Goal: Task Accomplishment & Management: Complete application form

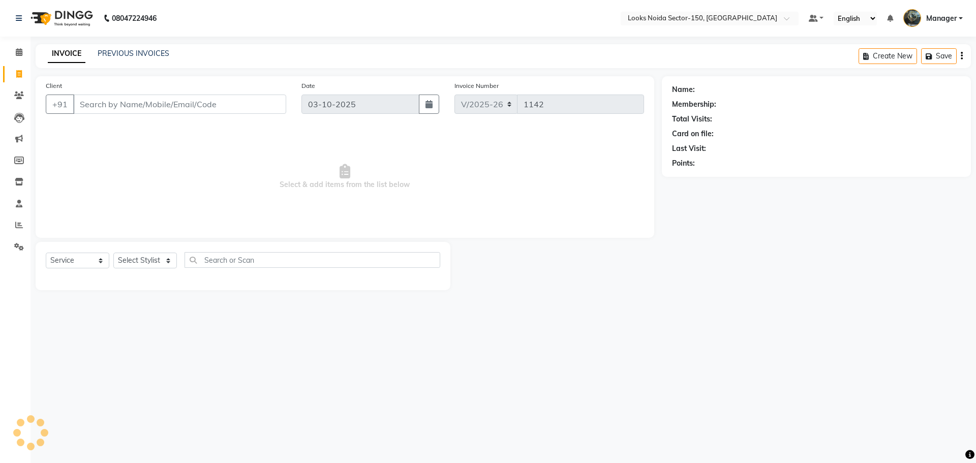
select select "8587"
select select "service"
click at [170, 259] on select "Select Stylist Amir_BRB Ankita_Pdct Arshad Counter_Sales Deepa Faizan_pdct Farm…" at bounding box center [145, 261] width 64 height 16
select select "85538"
click at [113, 253] on select "Select Stylist Amir_BRB Ankita_Pdct Arshad Counter_Sales Deepa Faizan_pdct Farm…" at bounding box center [145, 261] width 64 height 16
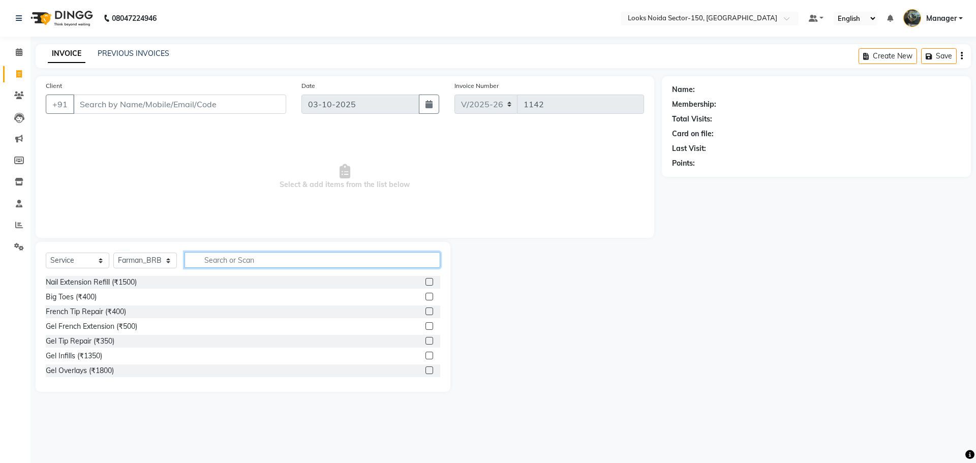
click at [243, 264] on input "text" at bounding box center [312, 260] width 256 height 16
type input "cut"
click at [425, 297] on label at bounding box center [429, 297] width 8 height 8
click at [425, 297] on input "checkbox" at bounding box center [428, 297] width 7 height 7
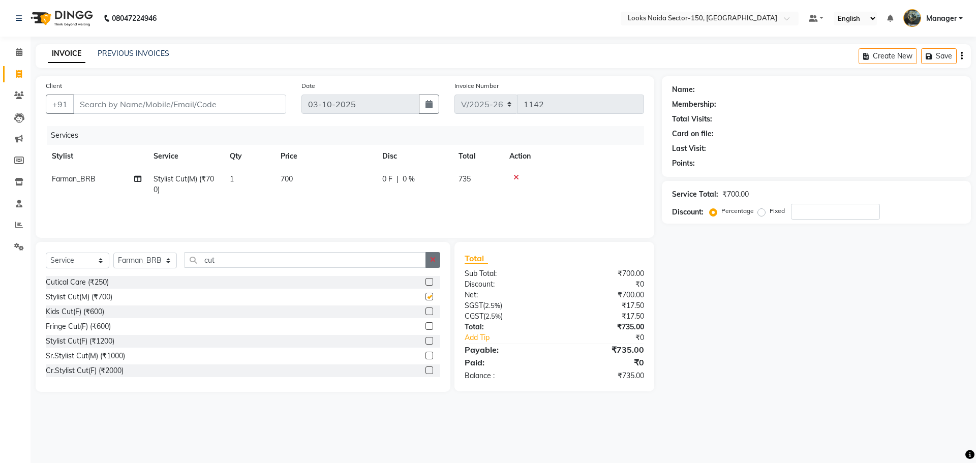
checkbox input "false"
click at [433, 257] on icon "button" at bounding box center [433, 259] width 6 height 7
click at [366, 255] on input "text" at bounding box center [312, 260] width 256 height 16
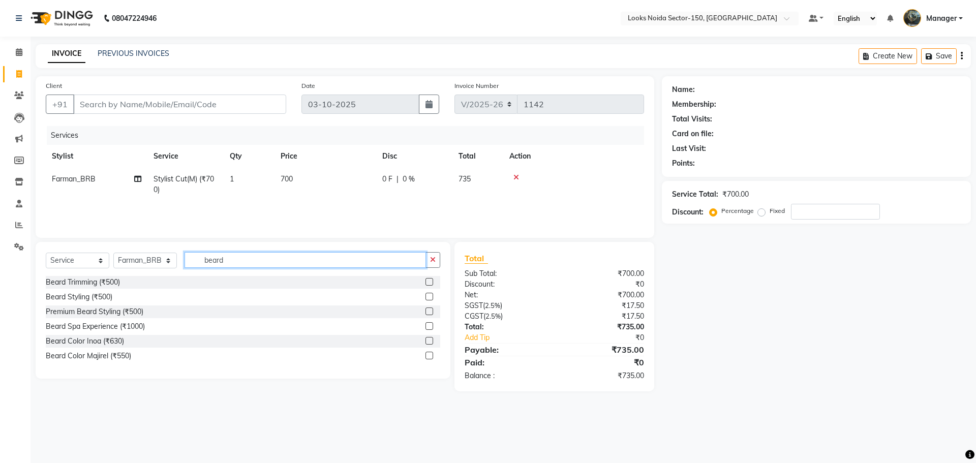
type input "beard"
click at [423, 281] on div "Beard Trimming (₹500)" at bounding box center [243, 282] width 394 height 13
click at [427, 280] on label at bounding box center [429, 282] width 8 height 8
click at [427, 280] on input "checkbox" at bounding box center [428, 282] width 7 height 7
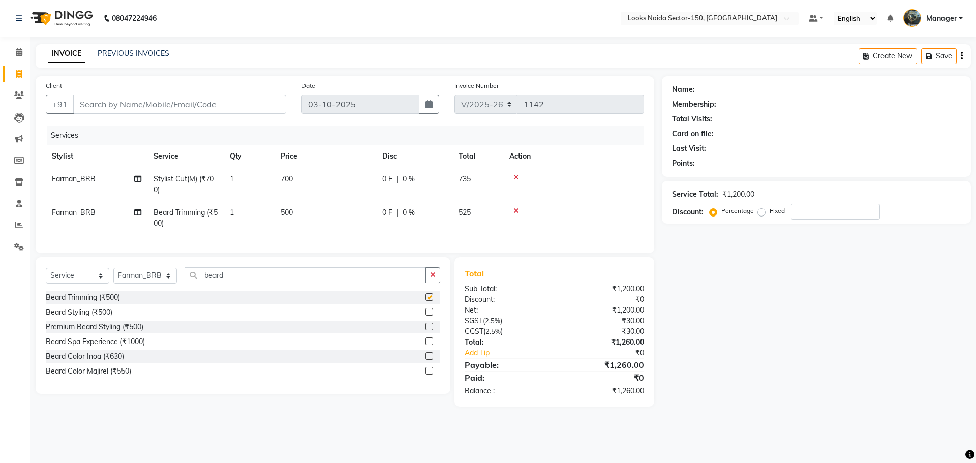
checkbox input "false"
click at [298, 213] on td "500" at bounding box center [325, 218] width 102 height 34
select select "85538"
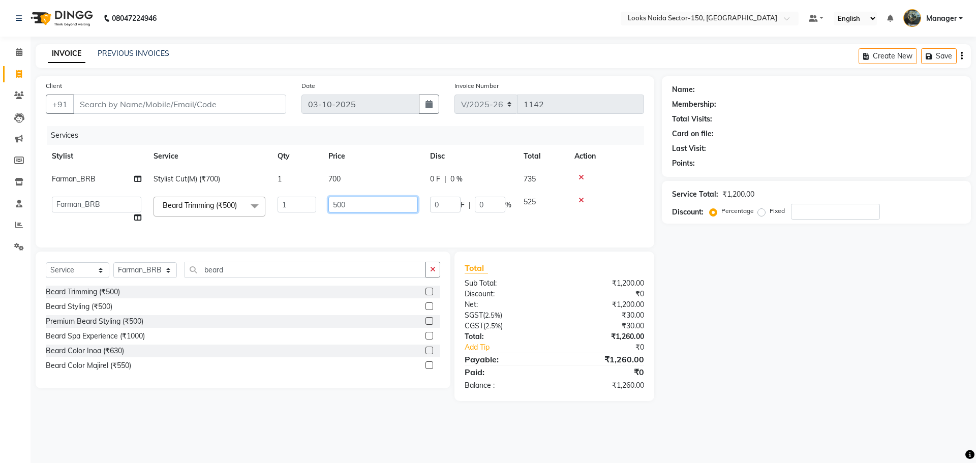
click at [346, 205] on input "500" at bounding box center [372, 205] width 89 height 16
type input "5"
type input "350"
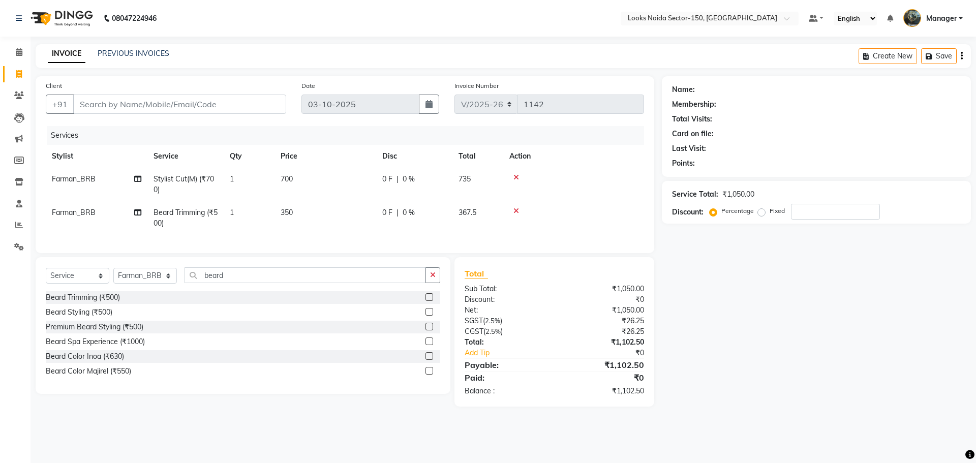
drag, startPoint x: 322, startPoint y: 158, endPoint x: 352, endPoint y: 178, distance: 35.5
click at [328, 169] on table "Stylist Service Qty Price Disc Total Action Farman_BRB Stylist Cut(M) (₹700) 1 …" at bounding box center [345, 190] width 598 height 90
click at [305, 180] on td "700" at bounding box center [325, 185] width 102 height 34
select select "85538"
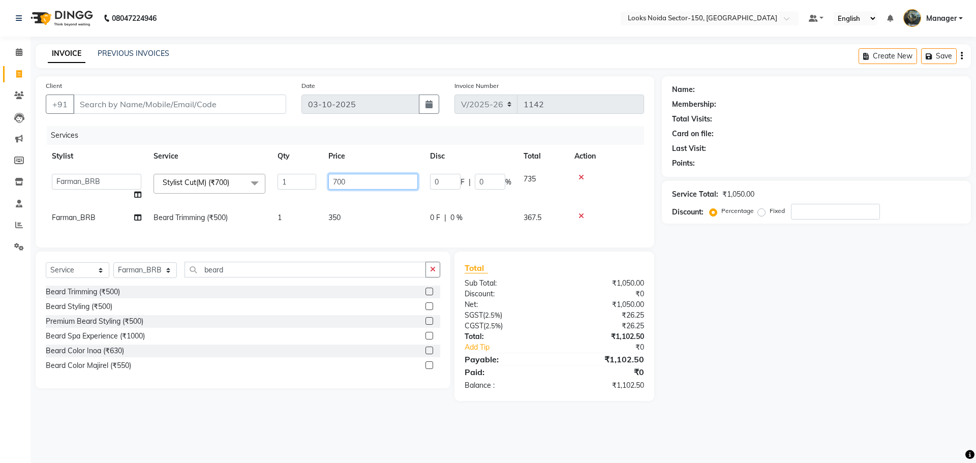
click at [346, 184] on input "700" at bounding box center [372, 182] width 89 height 16
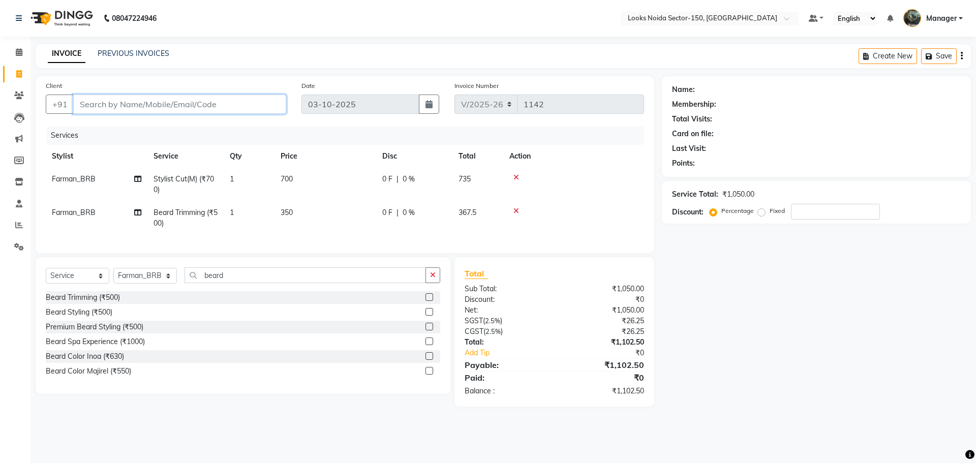
click at [232, 110] on input "Client" at bounding box center [179, 104] width 213 height 19
type input "7"
type input "0"
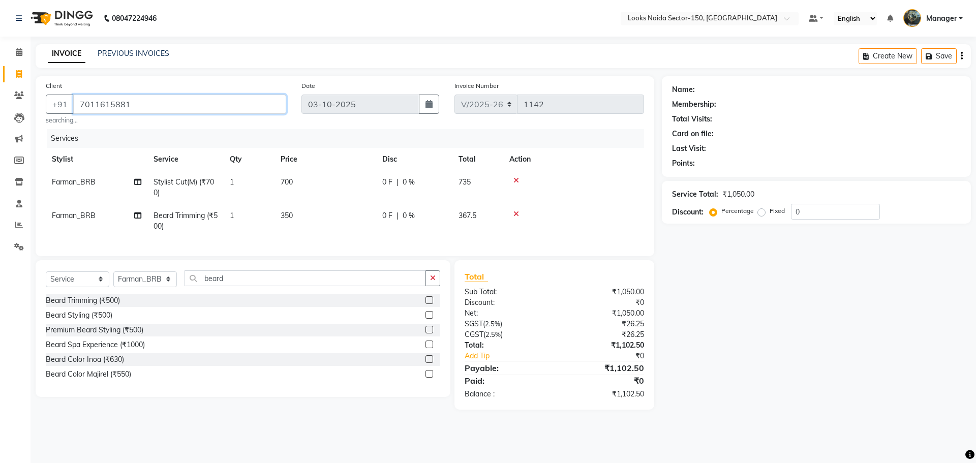
type input "7011615881"
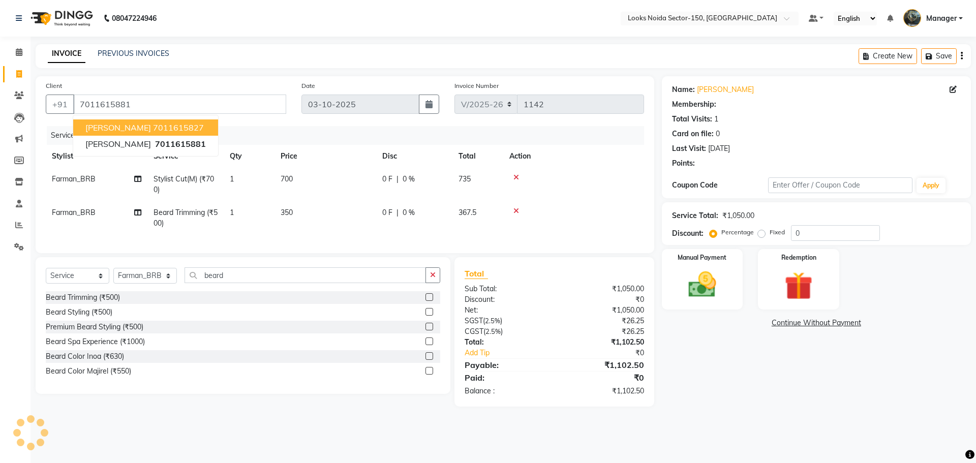
select select "1: Object"
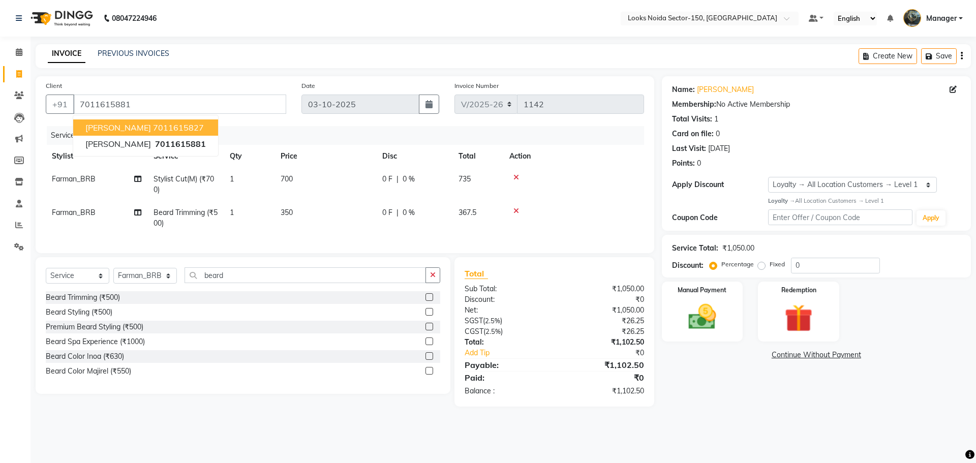
click at [743, 422] on main "INVOICE PREVIOUS INVOICES Create New Save Client +91 7011615881 mrinal gupta 70…" at bounding box center [502, 233] width 945 height 378
click at [298, 183] on td "700" at bounding box center [325, 185] width 102 height 34
select select "85538"
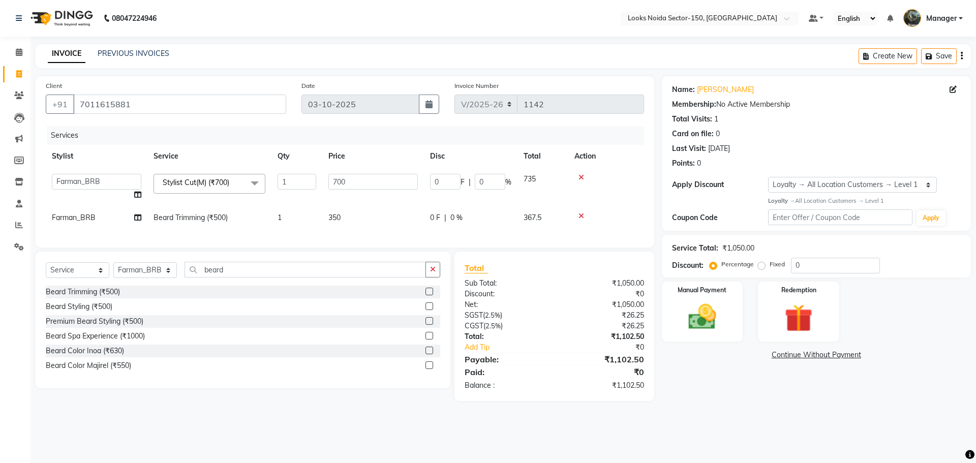
drag, startPoint x: 432, startPoint y: 274, endPoint x: 417, endPoint y: 278, distance: 15.7
click at [430, 273] on icon "button" at bounding box center [433, 269] width 6 height 7
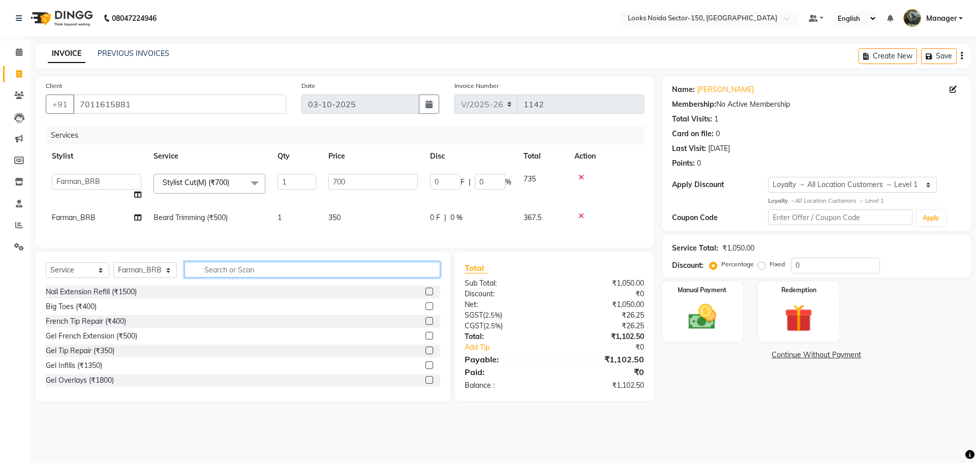
click at [404, 277] on input "text" at bounding box center [312, 270] width 256 height 16
type input "touch"
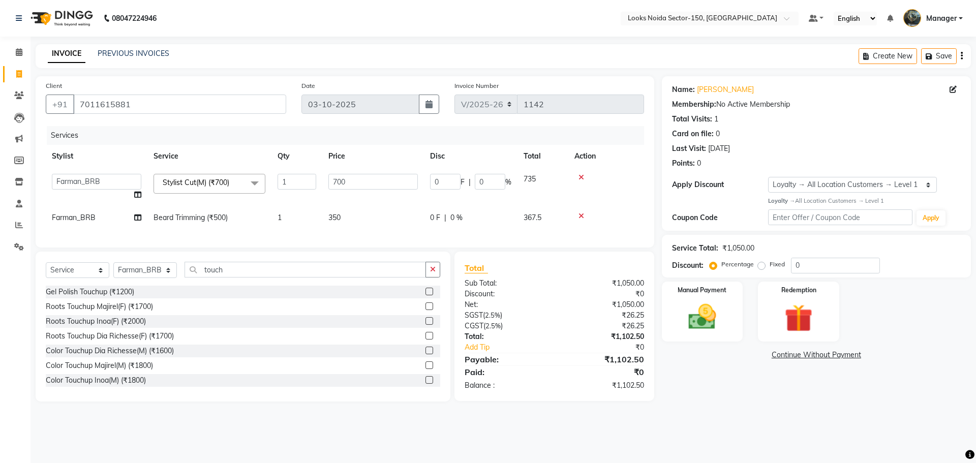
click at [425, 384] on label at bounding box center [429, 380] width 8 height 8
click at [425, 384] on input "checkbox" at bounding box center [428, 380] width 7 height 7
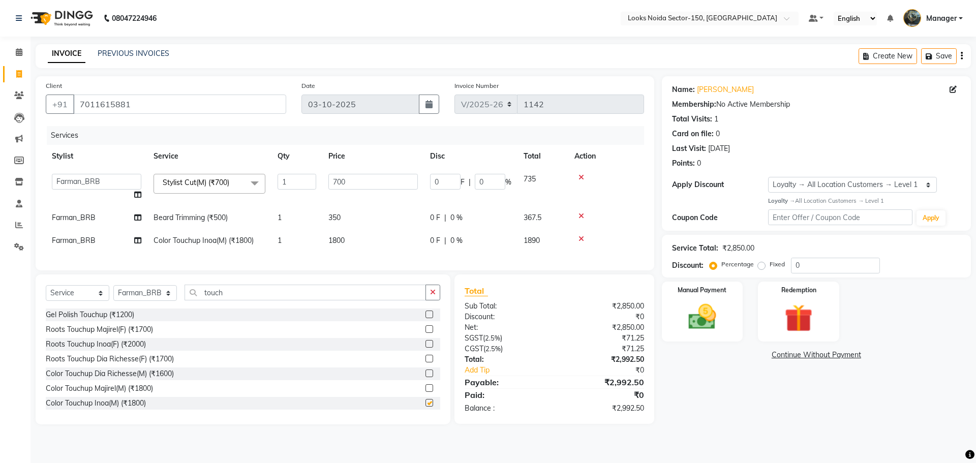
checkbox input "false"
click at [344, 241] on span "1800" at bounding box center [336, 240] width 16 height 9
select select "85538"
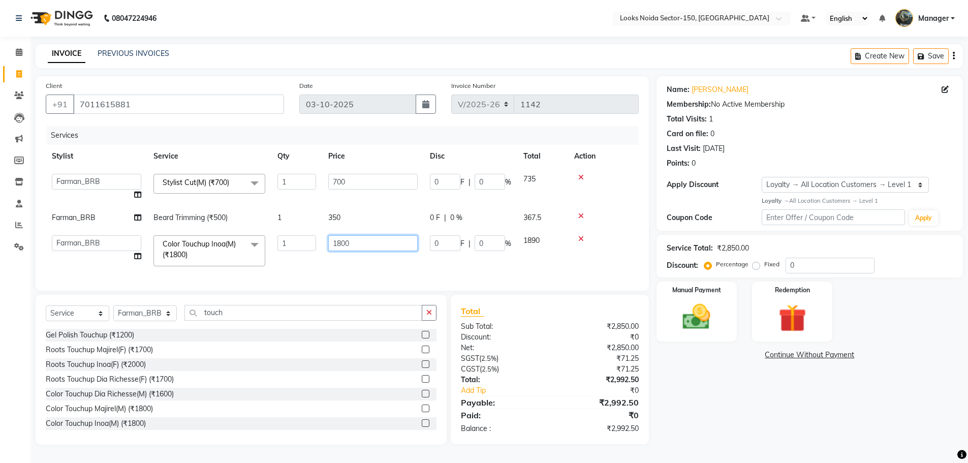
click at [341, 242] on input "1800" at bounding box center [372, 243] width 89 height 16
type input "1400"
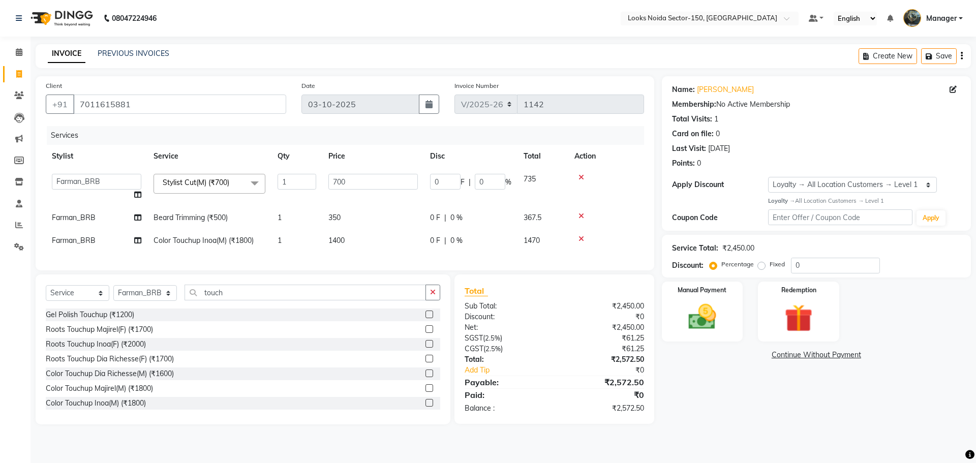
click at [712, 379] on div "Name: Kapil Bhati Membership: No Active Membership Total Visits: 1 Card on file…" at bounding box center [820, 250] width 317 height 348
drag, startPoint x: 77, startPoint y: 104, endPoint x: 187, endPoint y: 100, distance: 109.8
click at [185, 100] on input "7011615881" at bounding box center [179, 104] width 213 height 19
click at [336, 218] on span "350" at bounding box center [334, 217] width 12 height 9
select select "85538"
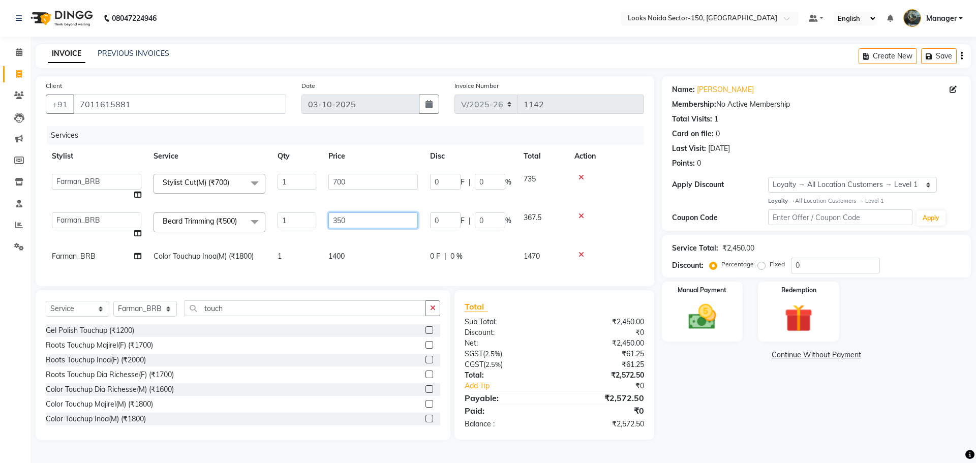
click at [383, 213] on input "350" at bounding box center [372, 220] width 89 height 16
click at [257, 180] on span at bounding box center [254, 183] width 20 height 19
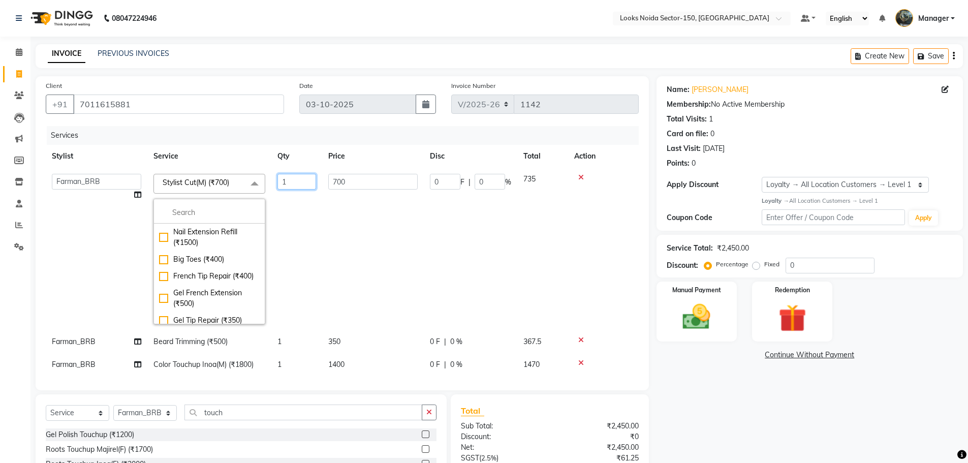
click at [301, 178] on input "1" at bounding box center [296, 182] width 39 height 16
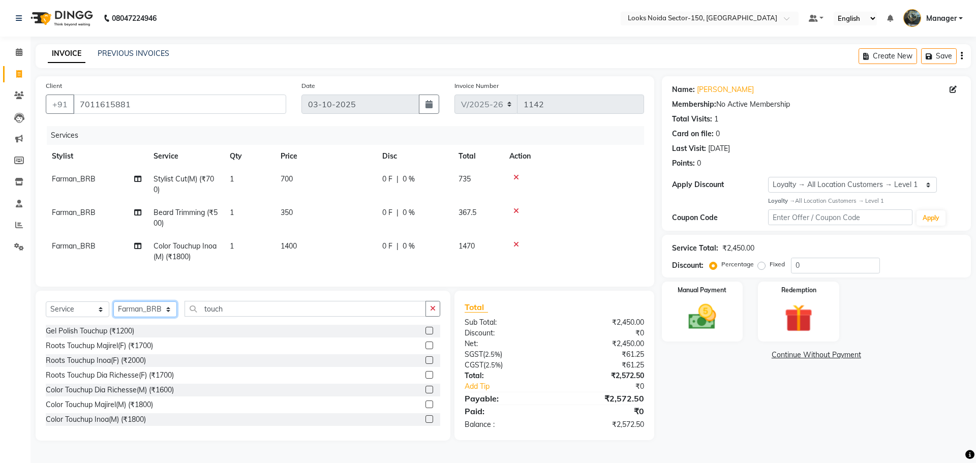
click at [159, 304] on div "Select Service Product Membership Package Voucher Prepaid Gift Card Select Styl…" at bounding box center [243, 366] width 415 height 150
select select "85912"
click at [113, 309] on select "Select Stylist Amir_BRB Ankita_Pdct Arshad Counter_Sales Deepa Faizan_pdct Farm…" at bounding box center [145, 309] width 64 height 16
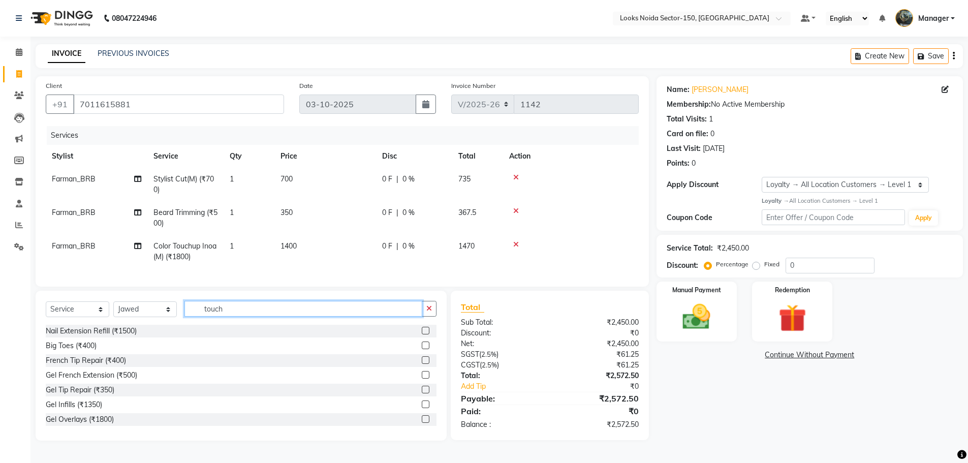
click at [293, 317] on input "touch" at bounding box center [303, 309] width 238 height 16
click at [432, 312] on icon "button" at bounding box center [429, 308] width 6 height 7
click at [392, 317] on input "text" at bounding box center [310, 309] width 252 height 16
type input "cut"
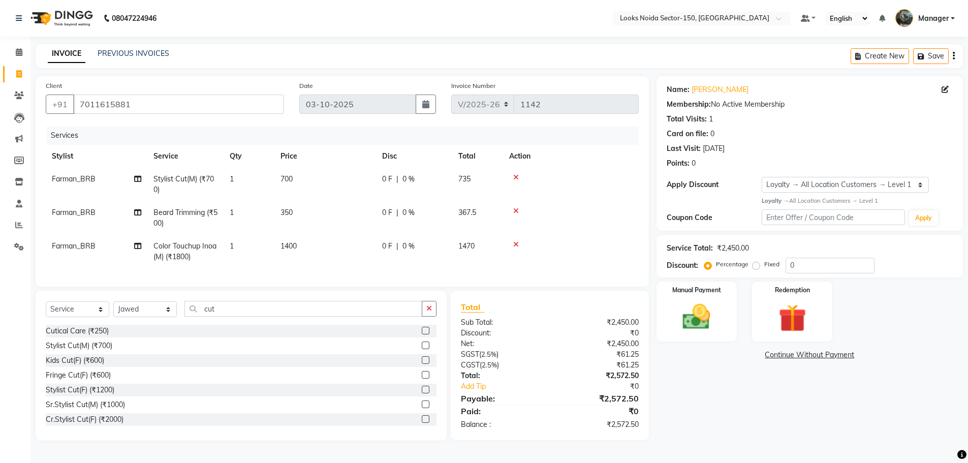
click at [422, 349] on label at bounding box center [426, 345] width 8 height 8
click at [422, 349] on input "checkbox" at bounding box center [425, 345] width 7 height 7
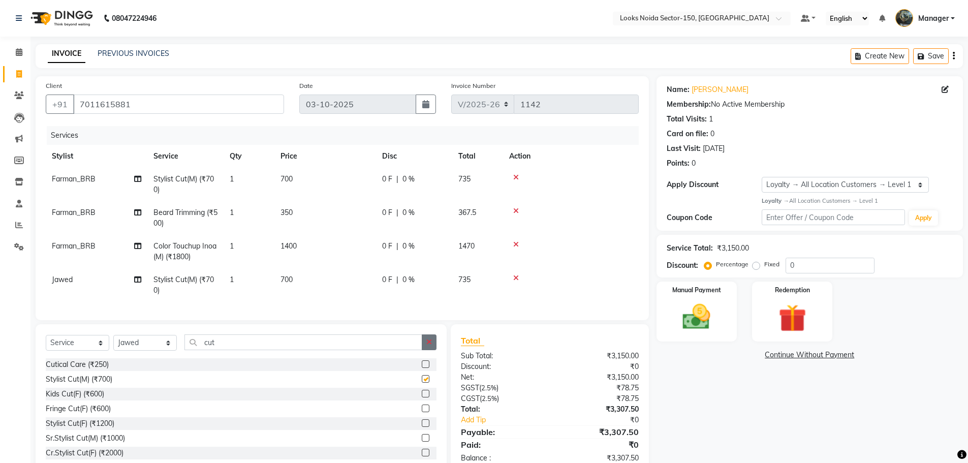
checkbox input "false"
drag, startPoint x: 432, startPoint y: 349, endPoint x: 421, endPoint y: 351, distance: 11.4
click at [430, 346] on icon "button" at bounding box center [429, 341] width 6 height 7
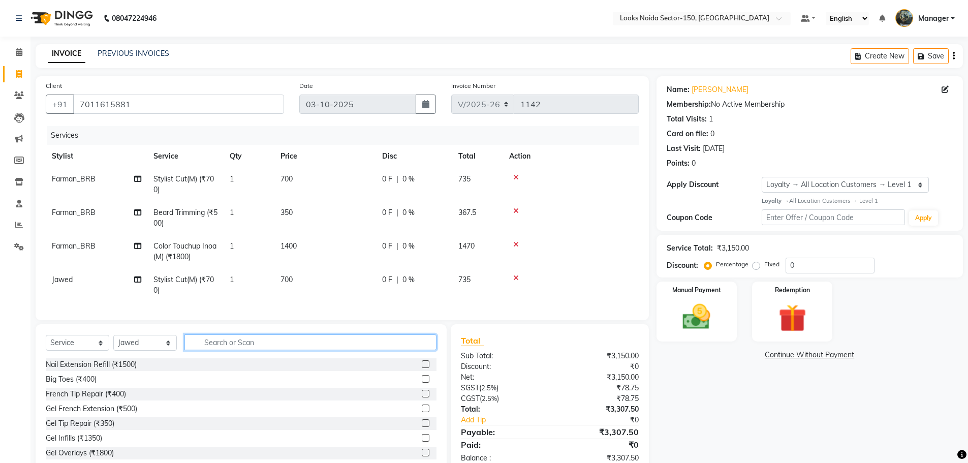
click at [421, 350] on input "text" at bounding box center [310, 342] width 252 height 16
type input "bear"
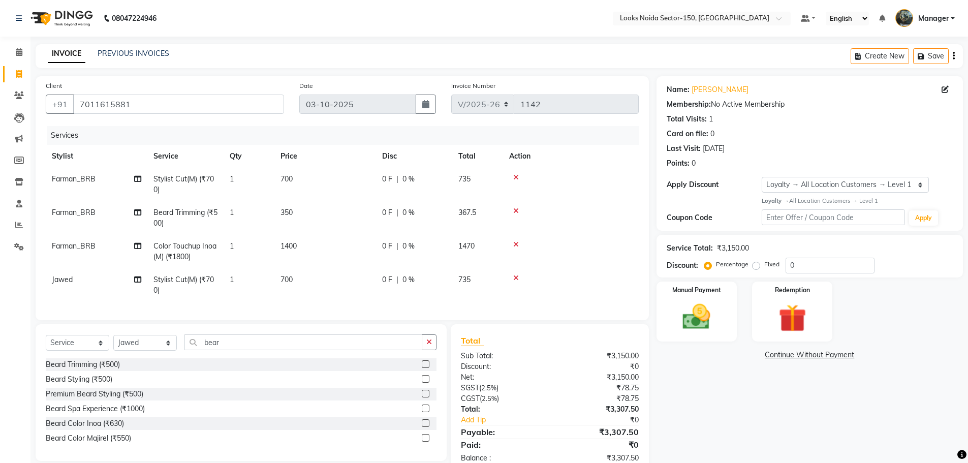
click at [429, 368] on label at bounding box center [426, 364] width 8 height 8
click at [428, 368] on input "checkbox" at bounding box center [425, 364] width 7 height 7
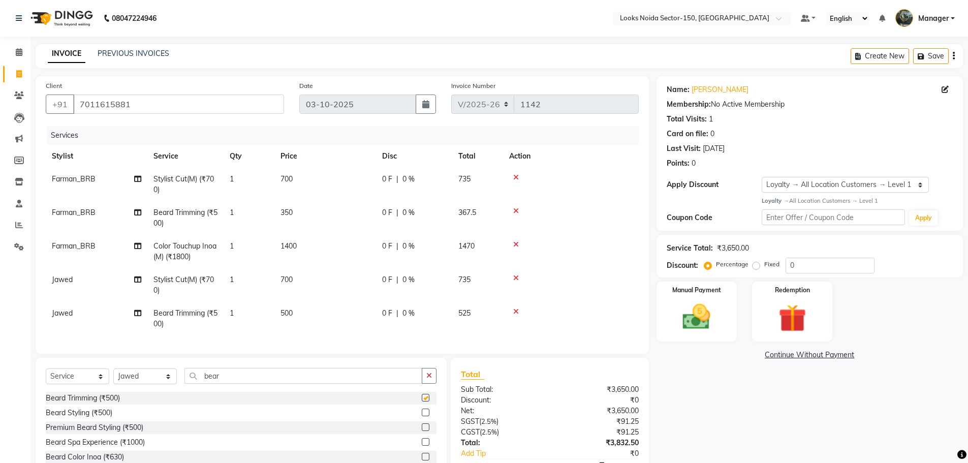
checkbox input "false"
click at [269, 304] on td "1" at bounding box center [249, 319] width 51 height 34
select select "85912"
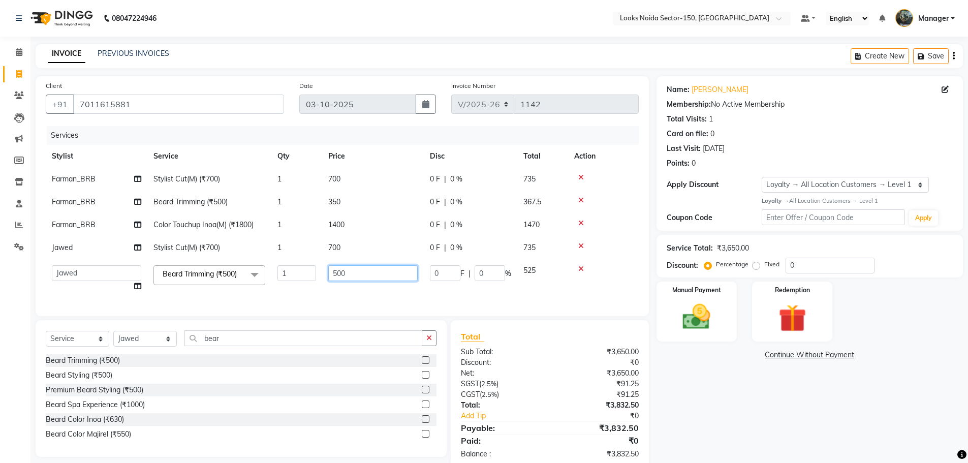
click at [370, 275] on input "500" at bounding box center [372, 273] width 89 height 16
type input "5"
type input "350"
click at [710, 367] on div "Name: Kapil Bhati Membership: No Active Membership Total Visits: 1 Card on file…" at bounding box center [813, 272] width 314 height 393
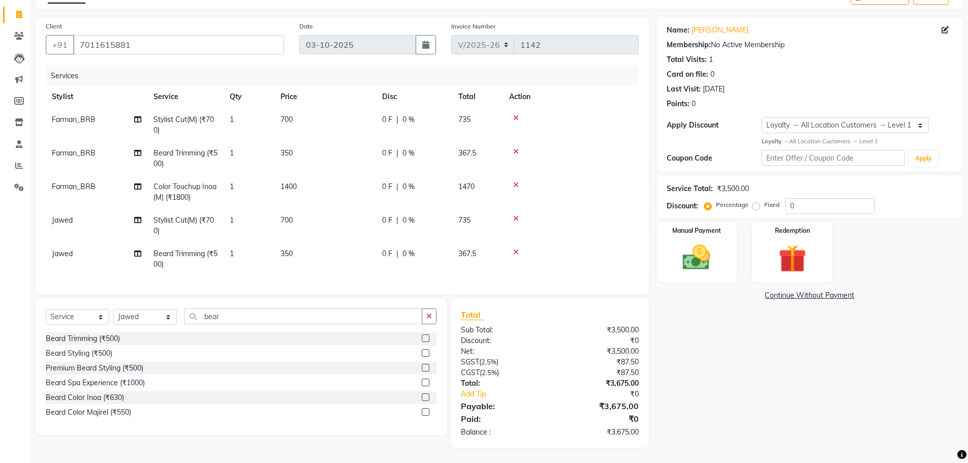
scroll to position [16, 0]
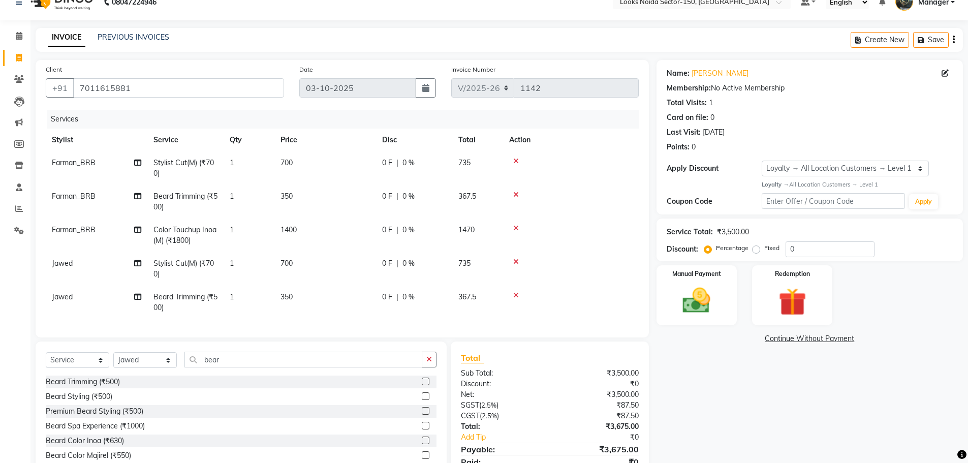
click at [840, 240] on div "Service Total: ₹3,500.00 Discount: Percentage Fixed 0" at bounding box center [810, 240] width 286 height 35
click at [837, 252] on input "0" at bounding box center [830, 249] width 89 height 16
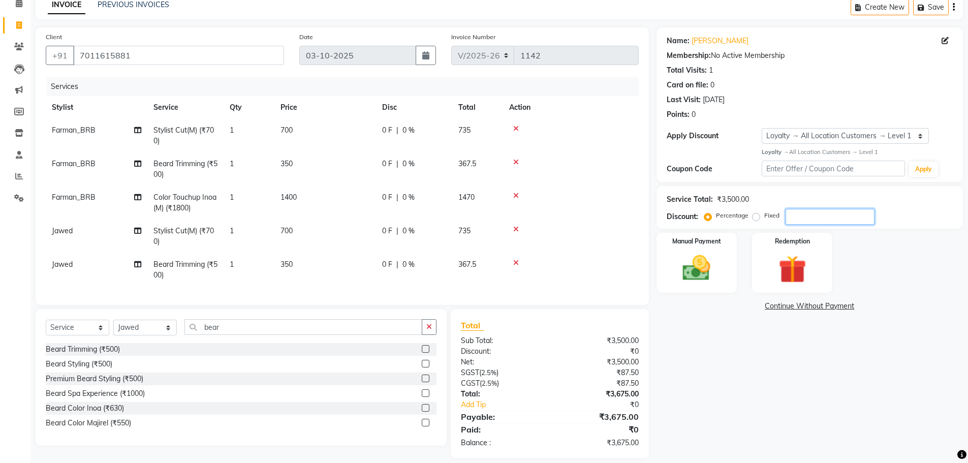
scroll to position [67, 0]
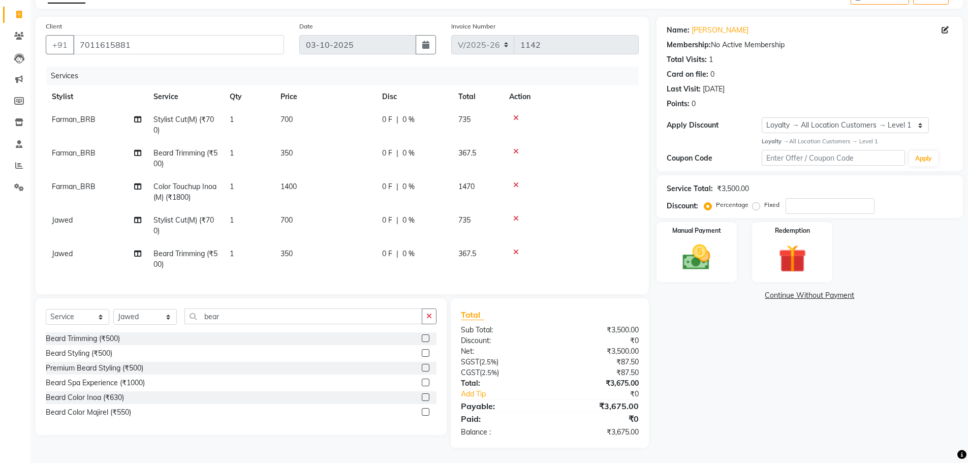
click at [895, 198] on div "Discount: Percentage Fixed" at bounding box center [810, 206] width 286 height 16
click at [851, 202] on input "number" at bounding box center [830, 206] width 89 height 16
type input "10"
click at [673, 236] on div "Manual Payment" at bounding box center [696, 252] width 84 height 62
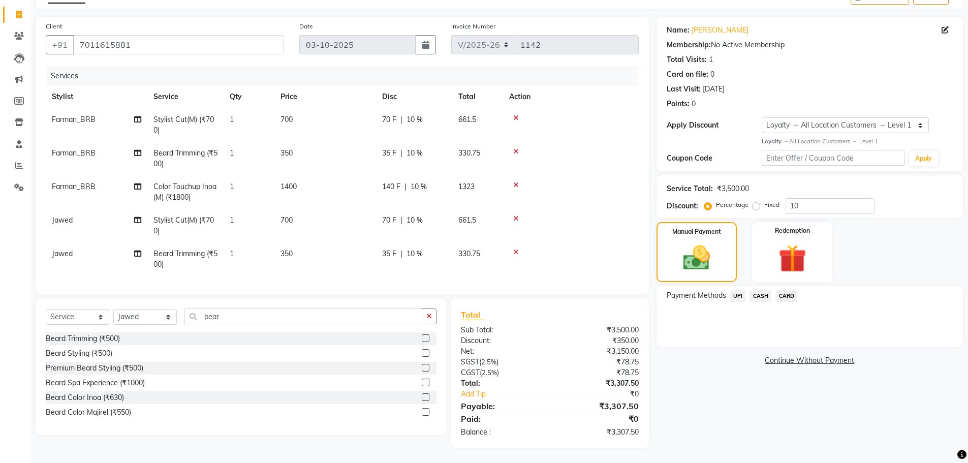
drag, startPoint x: 741, startPoint y: 287, endPoint x: 741, endPoint y: 297, distance: 9.7
click at [741, 290] on span "UPI" at bounding box center [738, 296] width 16 height 12
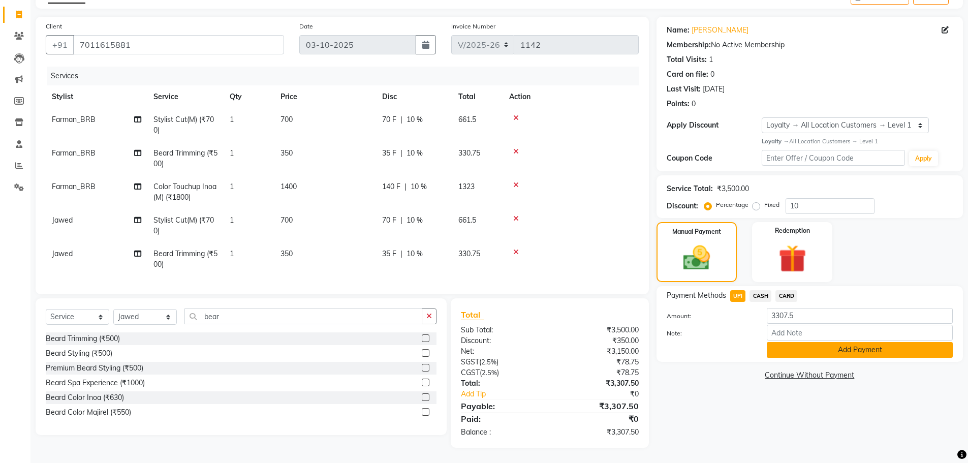
click at [782, 342] on button "Add Payment" at bounding box center [860, 350] width 186 height 16
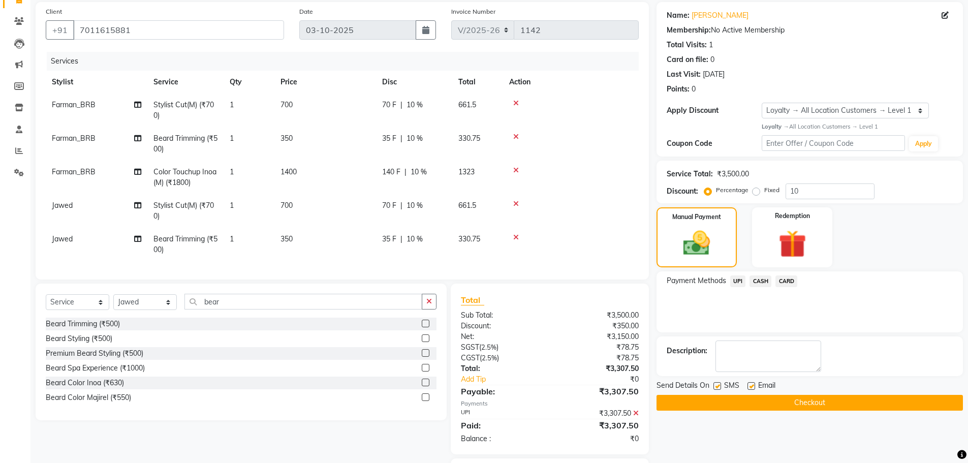
scroll to position [139, 0]
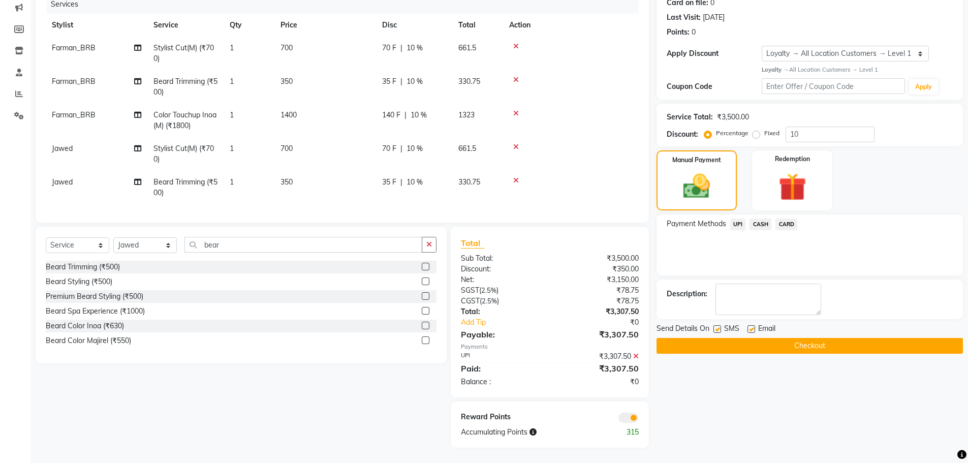
click at [713, 338] on button "Checkout" at bounding box center [809, 346] width 306 height 16
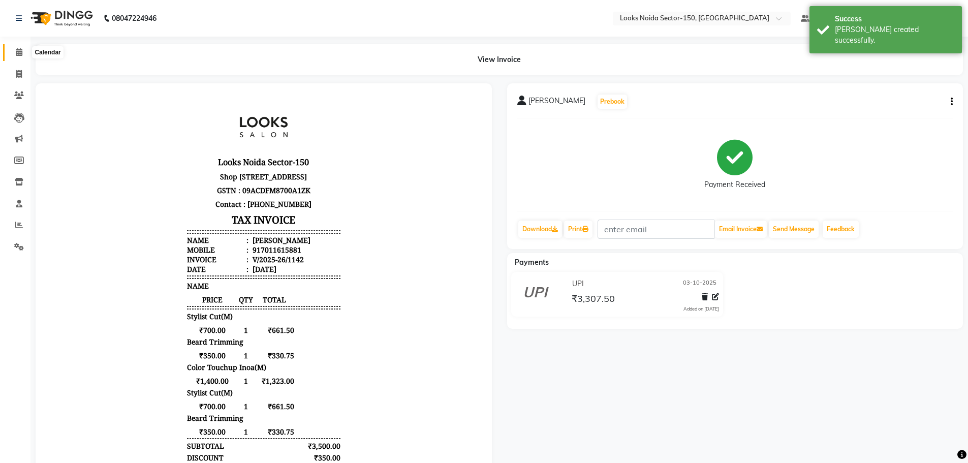
click at [23, 50] on span at bounding box center [19, 53] width 18 height 12
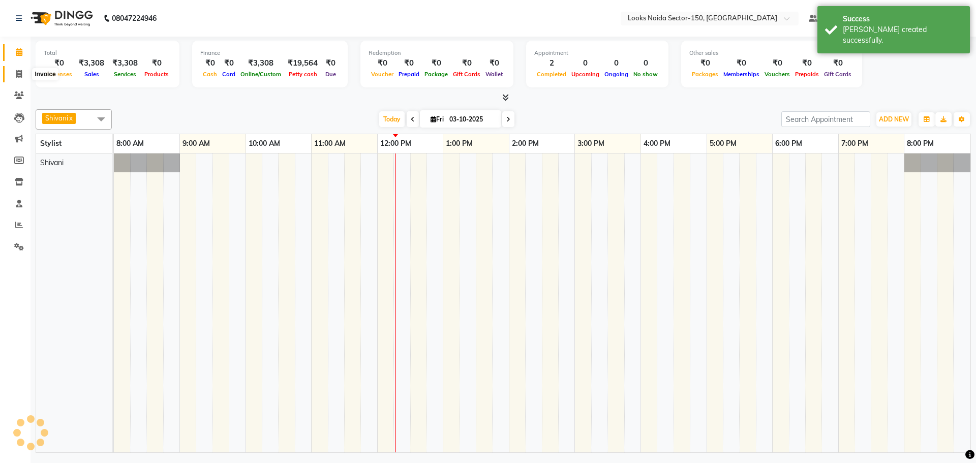
click at [21, 72] on icon at bounding box center [19, 74] width 6 height 8
select select "service"
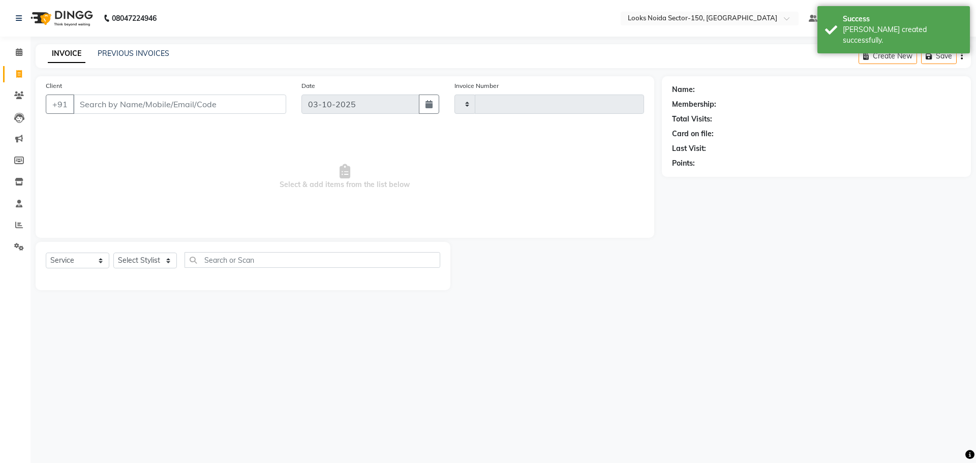
type input "1143"
select select "8587"
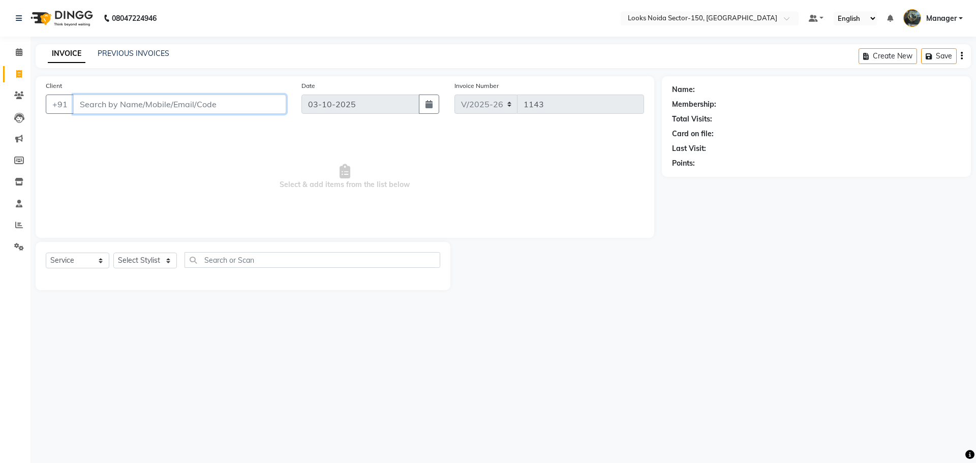
click at [121, 106] on input "Client" at bounding box center [179, 104] width 213 height 19
click at [150, 109] on input "Client" at bounding box center [179, 104] width 213 height 19
click at [142, 110] on input "Client" at bounding box center [179, 104] width 213 height 19
type input "7018032077"
click at [175, 262] on select "Select Stylist Amir_BRB Ankita_Pdct Arshad Counter_Sales Deepa Faizan_pdct Farm…" at bounding box center [145, 261] width 64 height 16
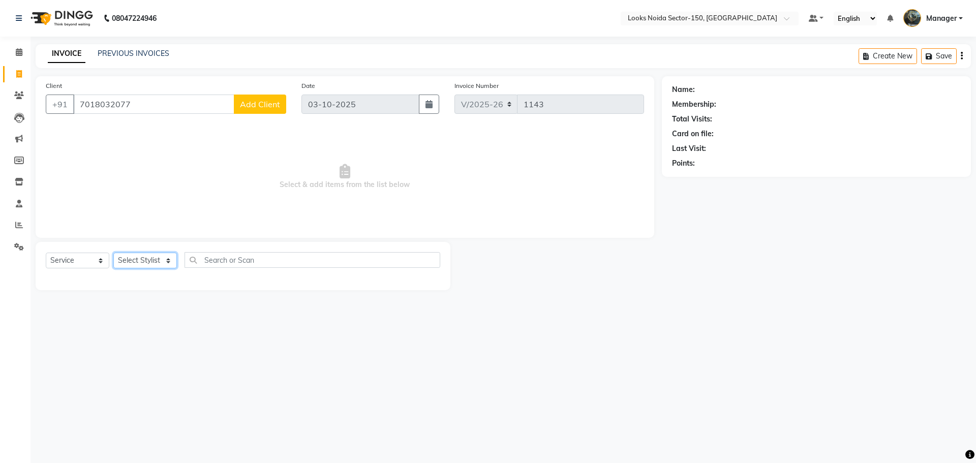
select select "85482"
click at [113, 253] on select "Select Stylist Amir_BRB Ankita_Pdct Arshad Counter_Sales Deepa Faizan_pdct Farm…" at bounding box center [145, 261] width 64 height 16
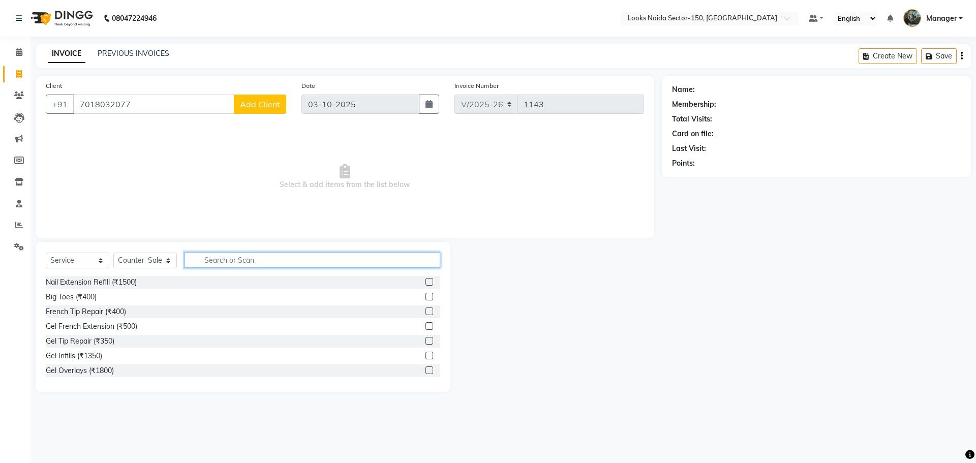
click at [235, 255] on input "text" at bounding box center [312, 260] width 256 height 16
click at [252, 106] on span "Add Client" at bounding box center [260, 104] width 40 height 10
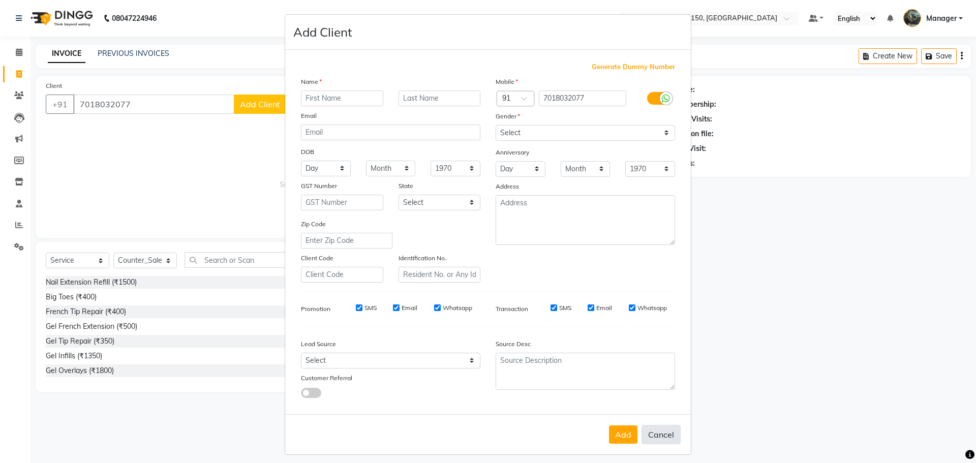
click at [668, 435] on button "Cancel" at bounding box center [660, 434] width 39 height 19
select select
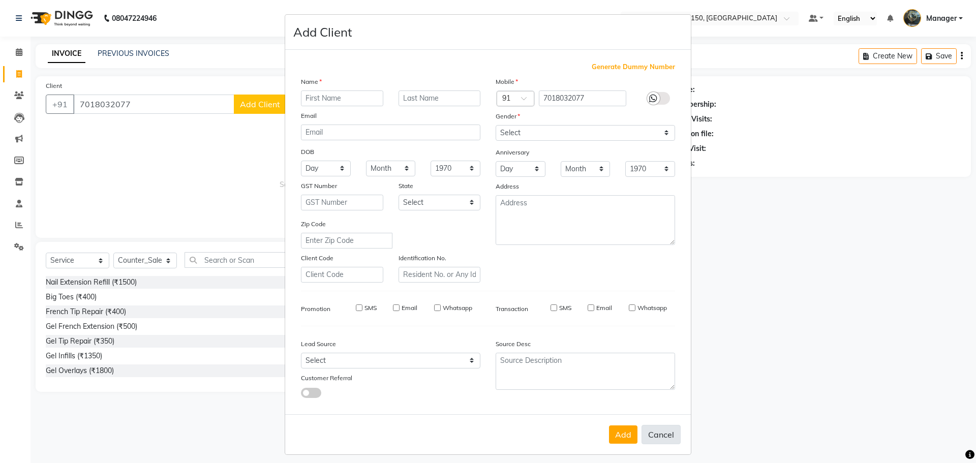
select select
checkbox input "false"
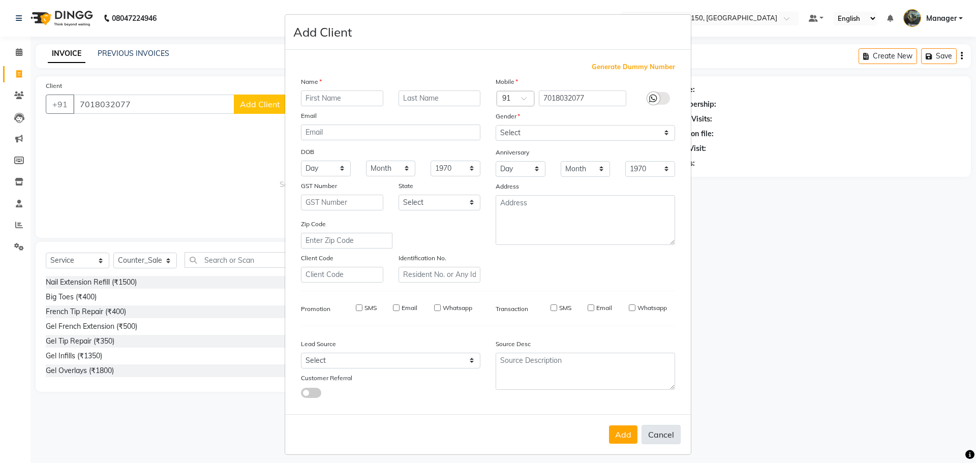
checkbox input "false"
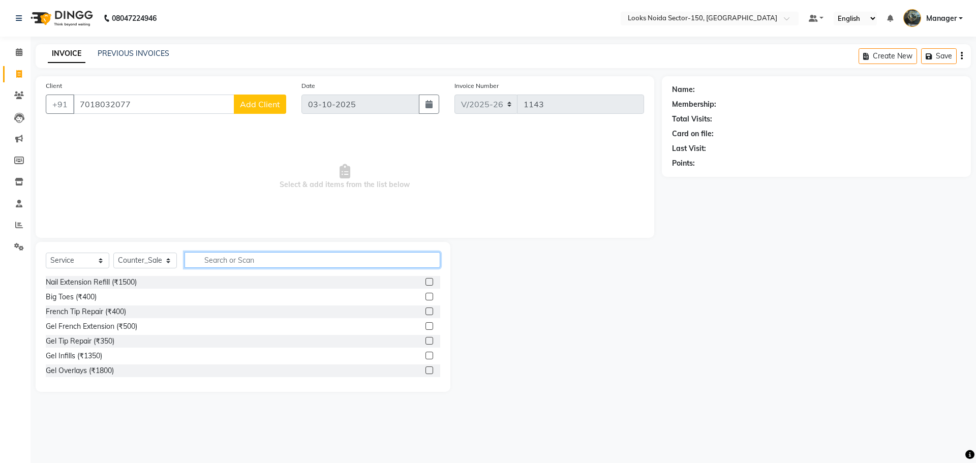
click at [233, 262] on input "text" at bounding box center [312, 260] width 256 height 16
click at [205, 103] on input "7018032077" at bounding box center [153, 104] width 161 height 19
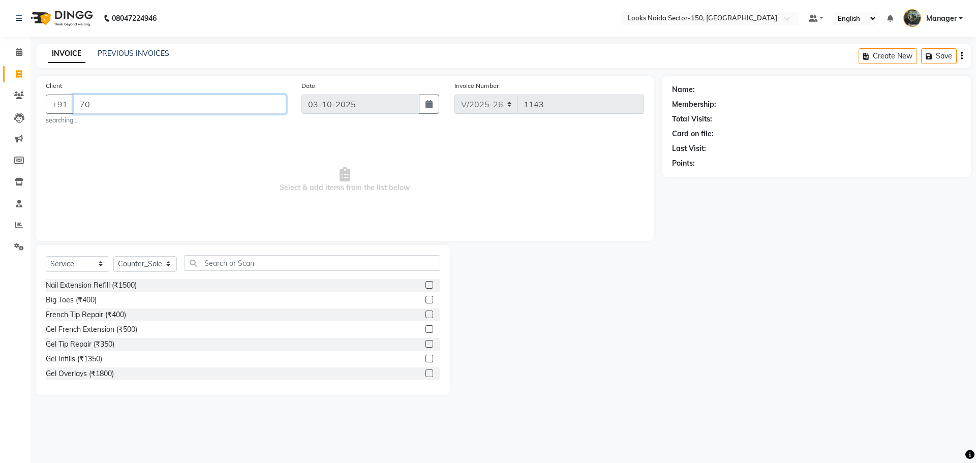
type input "7"
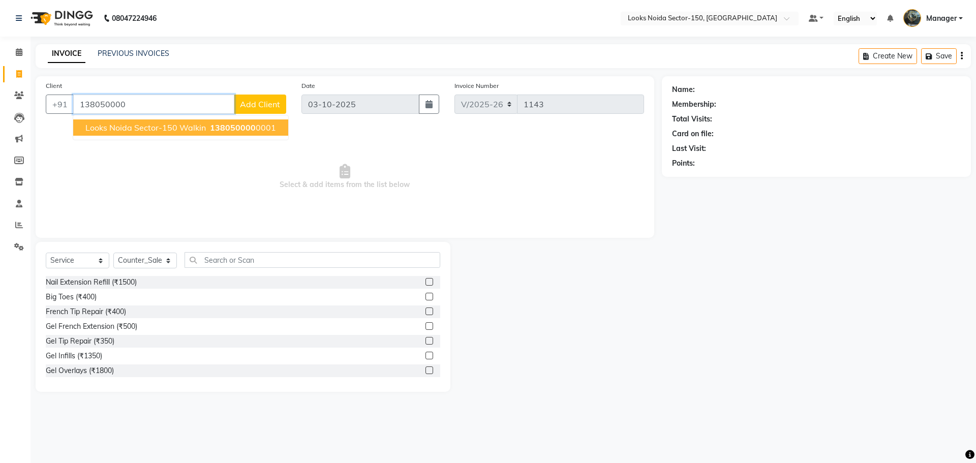
click at [130, 130] on span "Looks Noida Sector-150 Walkin" at bounding box center [145, 127] width 120 height 10
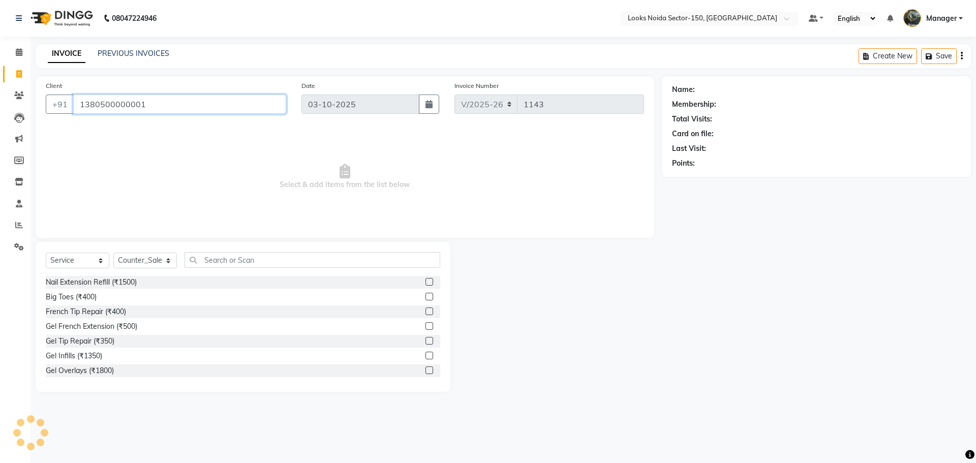
type input "1380500000001"
select select "1: Object"
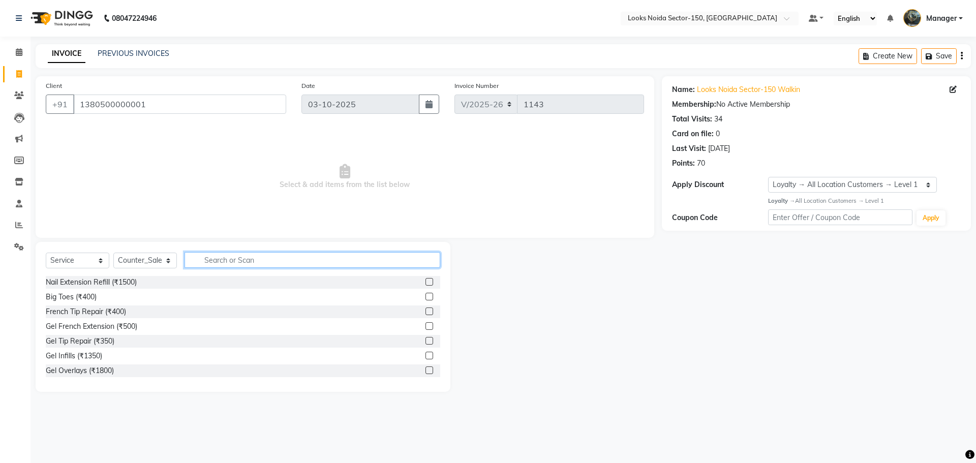
click at [256, 255] on input "text" at bounding box center [312, 260] width 256 height 16
type input "wash"
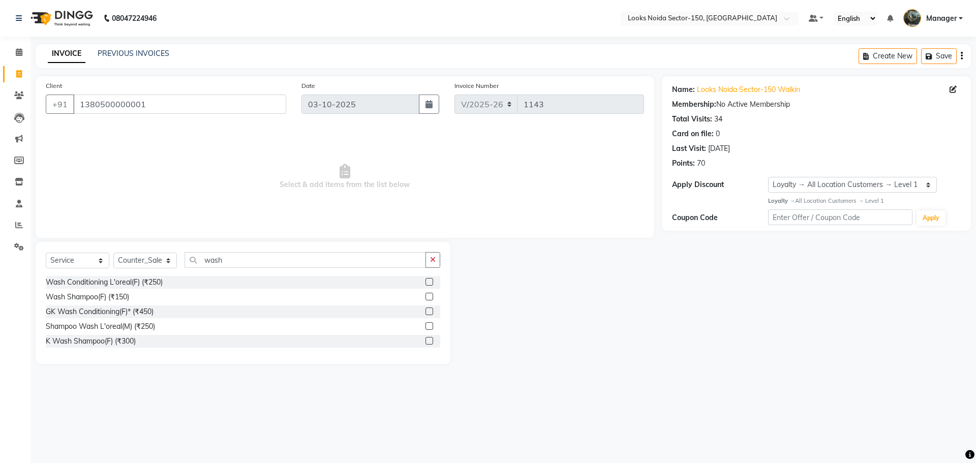
click at [426, 282] on label at bounding box center [429, 282] width 8 height 8
click at [426, 282] on input "checkbox" at bounding box center [428, 282] width 7 height 7
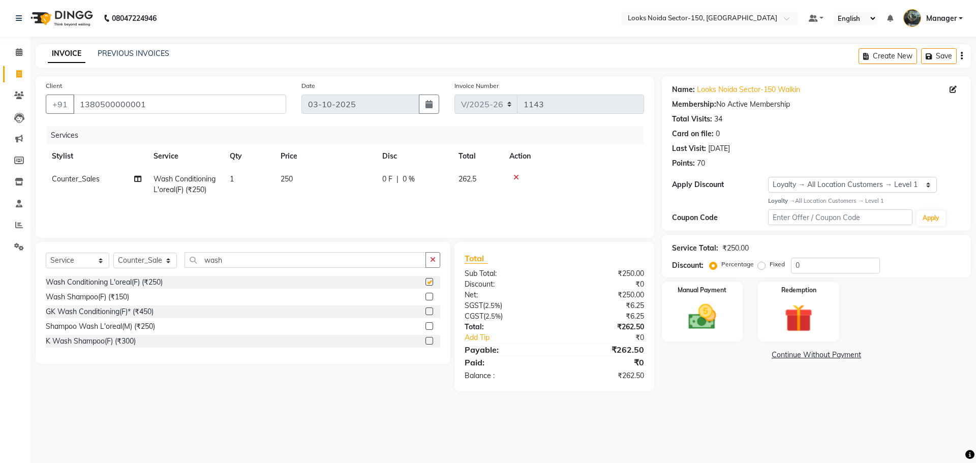
checkbox input "false"
click at [319, 184] on td "250" at bounding box center [325, 185] width 102 height 34
select select "85482"
click at [336, 181] on input "250" at bounding box center [372, 182] width 89 height 16
type input "450"
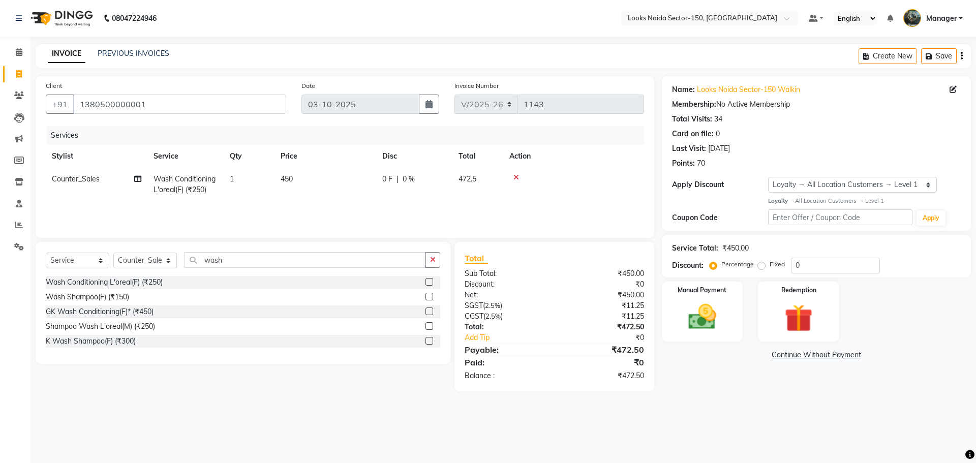
click at [708, 411] on div "08047224946 Select Location × Looks Noida Sector-150, Uttar Pradesh Default Pan…" at bounding box center [488, 231] width 976 height 463
click at [723, 322] on img at bounding box center [701, 317] width 47 height 34
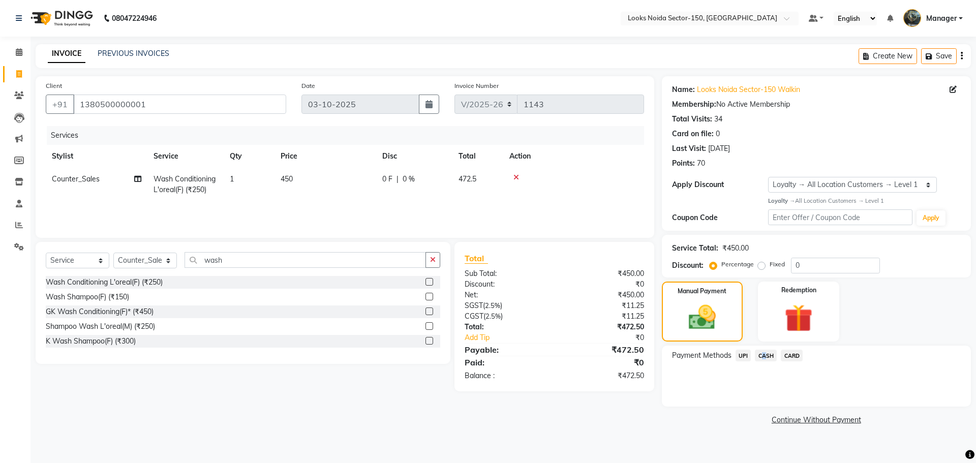
click at [761, 356] on span "CASH" at bounding box center [766, 356] width 22 height 12
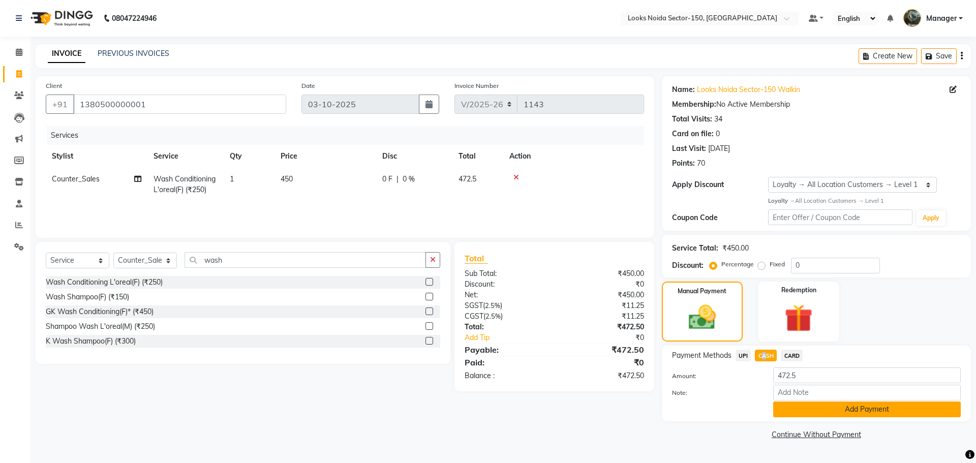
click at [807, 410] on button "Add Payment" at bounding box center [866, 409] width 187 height 16
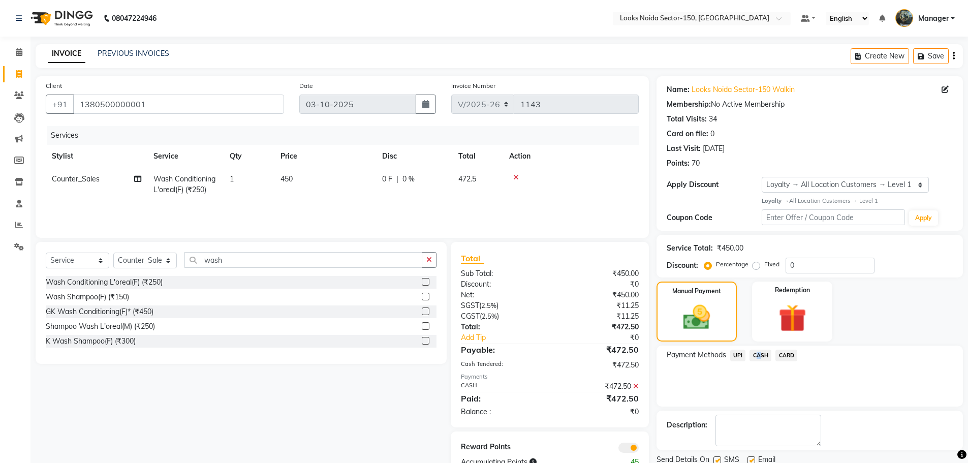
scroll to position [37, 0]
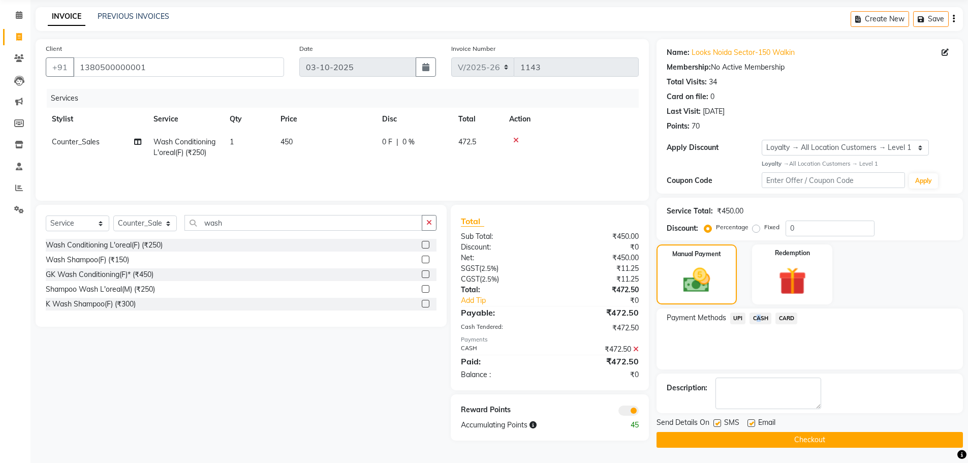
click at [684, 446] on button "Checkout" at bounding box center [809, 440] width 306 height 16
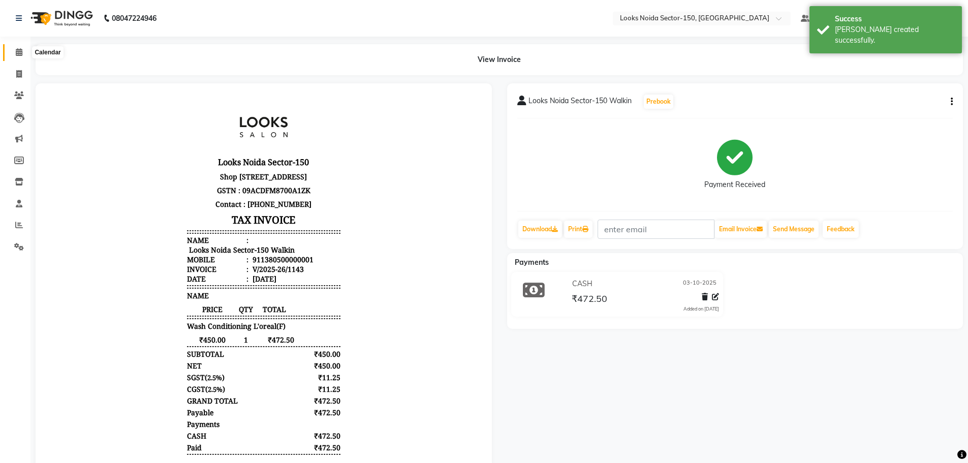
click at [22, 54] on icon at bounding box center [19, 52] width 7 height 8
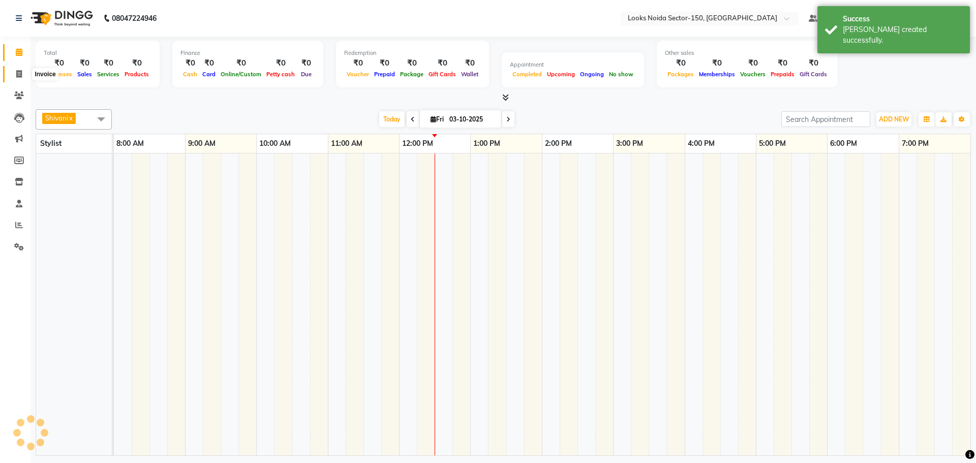
click at [23, 74] on span at bounding box center [19, 75] width 18 height 12
select select "service"
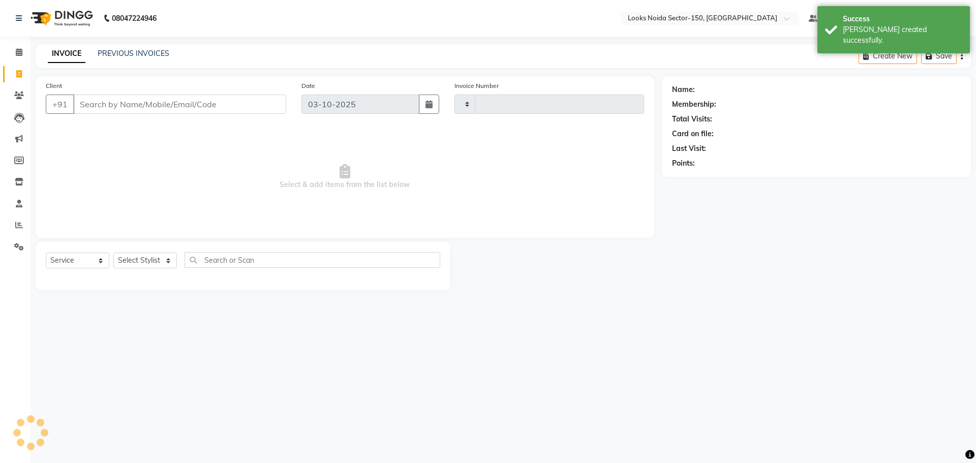
type input "1144"
select select "8587"
drag, startPoint x: 17, startPoint y: 53, endPoint x: 31, endPoint y: 53, distance: 13.7
click at [18, 53] on icon at bounding box center [19, 52] width 7 height 8
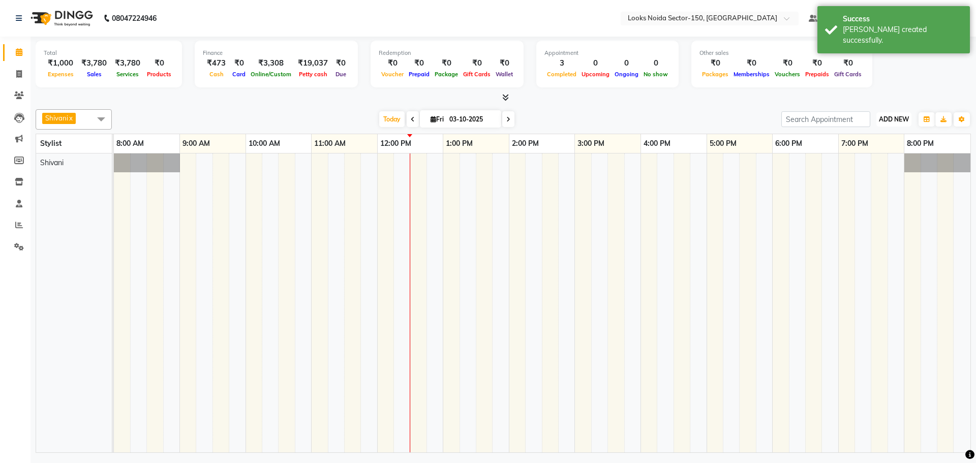
click at [886, 119] on span "ADD NEW" at bounding box center [894, 119] width 30 height 8
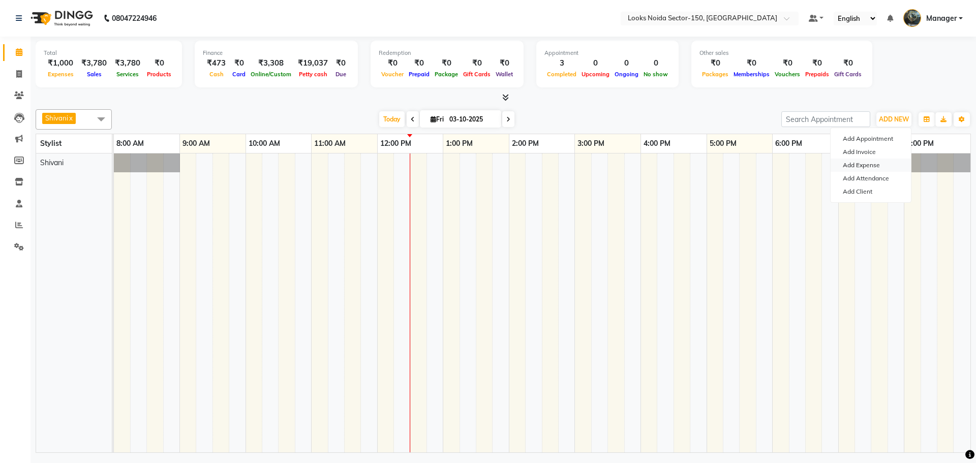
click at [859, 167] on link "Add Expense" at bounding box center [870, 165] width 80 height 13
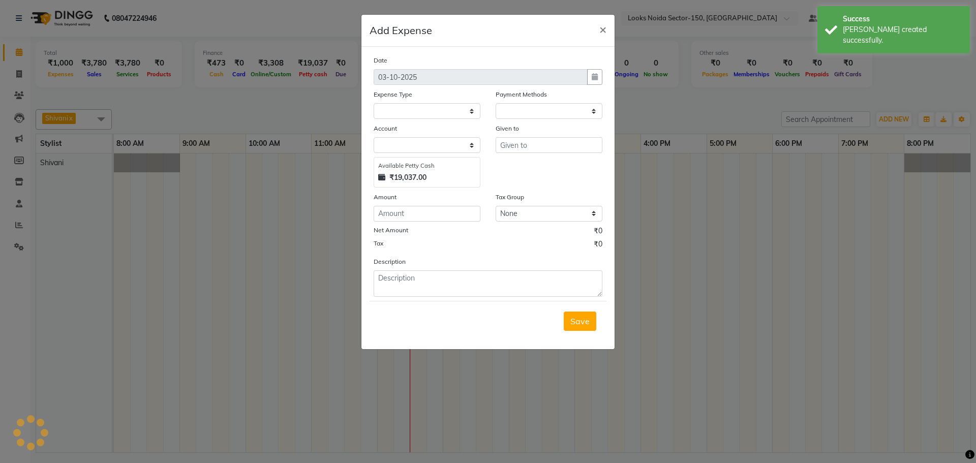
select select "1"
select select "7800"
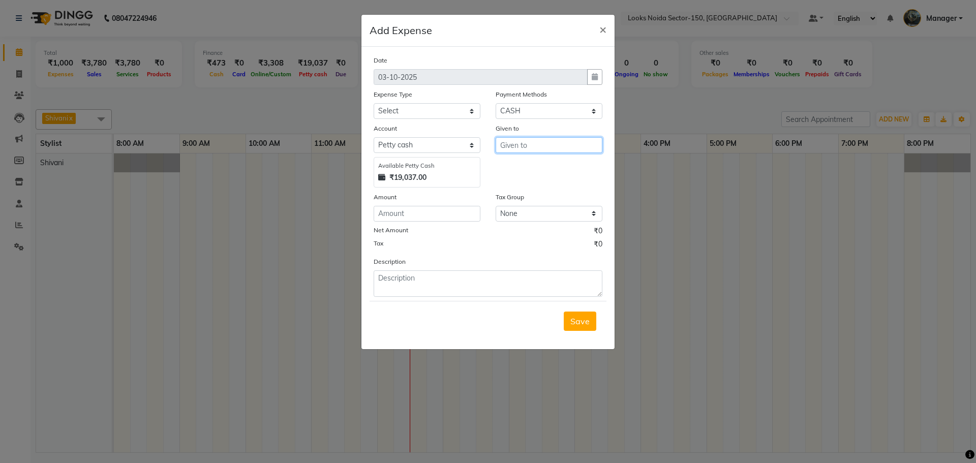
click at [540, 147] on input "text" at bounding box center [548, 145] width 107 height 16
click at [527, 176] on button "C ounter_Sales" at bounding box center [536, 183] width 80 height 16
type input "Counter_Sales"
click at [441, 117] on select "Select Accommodation Aesthetics Bank Deposit BLINKIT Cash Handover Client Refun…" at bounding box center [426, 111] width 107 height 16
select select "25132"
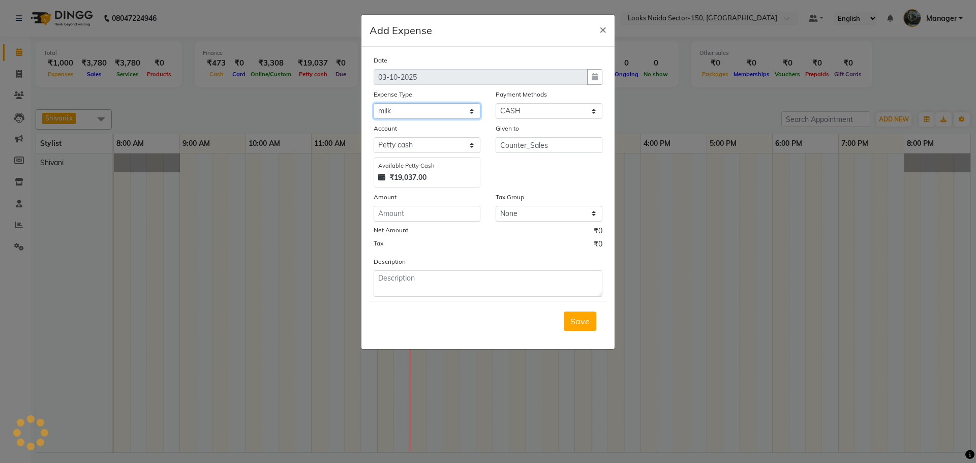
click at [373, 103] on select "Select Accommodation Aesthetics Bank Deposit BLINKIT Cash Handover Client Refun…" at bounding box center [426, 111] width 107 height 16
click at [400, 214] on input "number" at bounding box center [426, 214] width 107 height 16
type input "70"
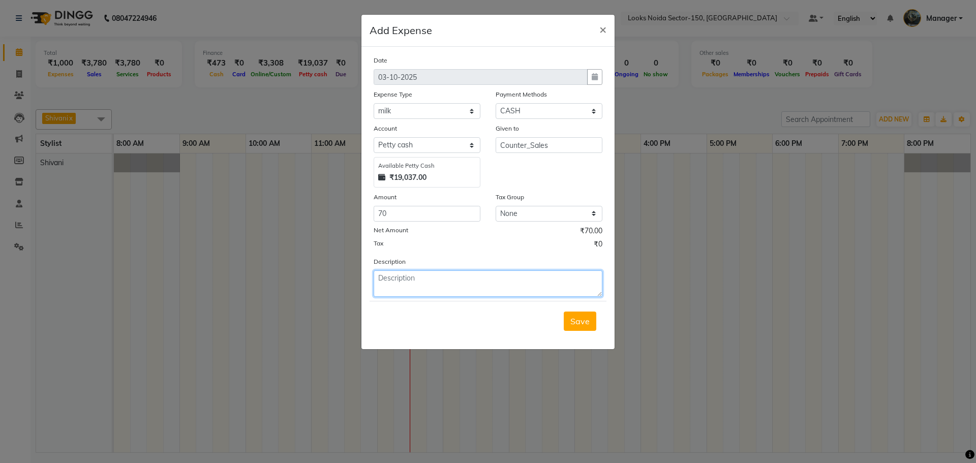
click at [394, 277] on textarea at bounding box center [487, 283] width 229 height 26
type textarea "m"
type textarea "milk"
click at [580, 317] on span "Save" at bounding box center [579, 321] width 19 height 10
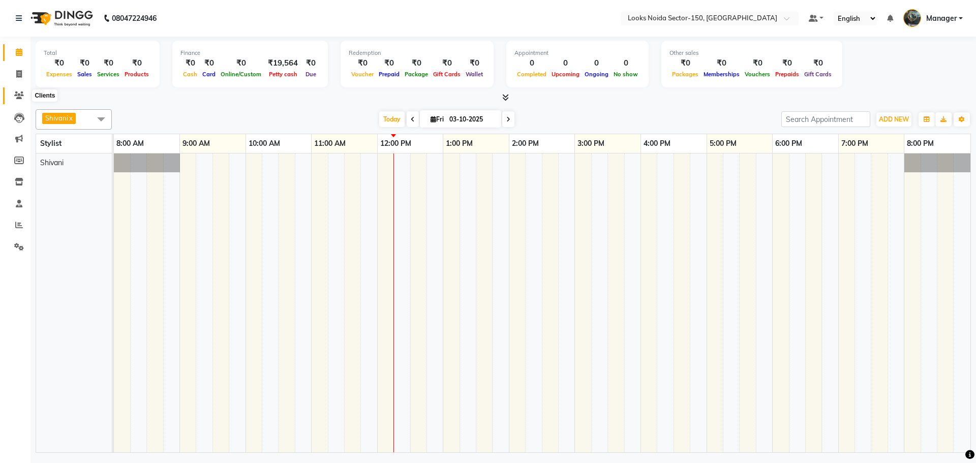
click at [21, 93] on icon at bounding box center [19, 95] width 10 height 8
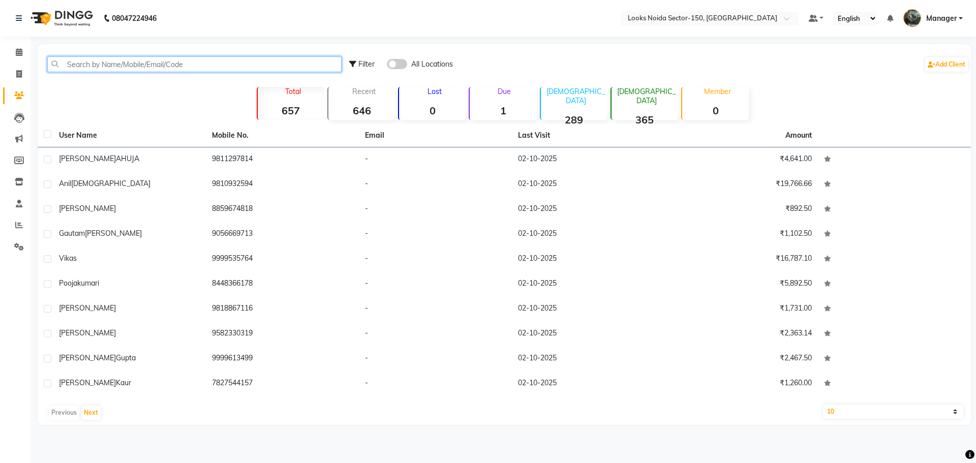
click at [121, 63] on input "text" at bounding box center [194, 64] width 294 height 16
paste input "7011615881"
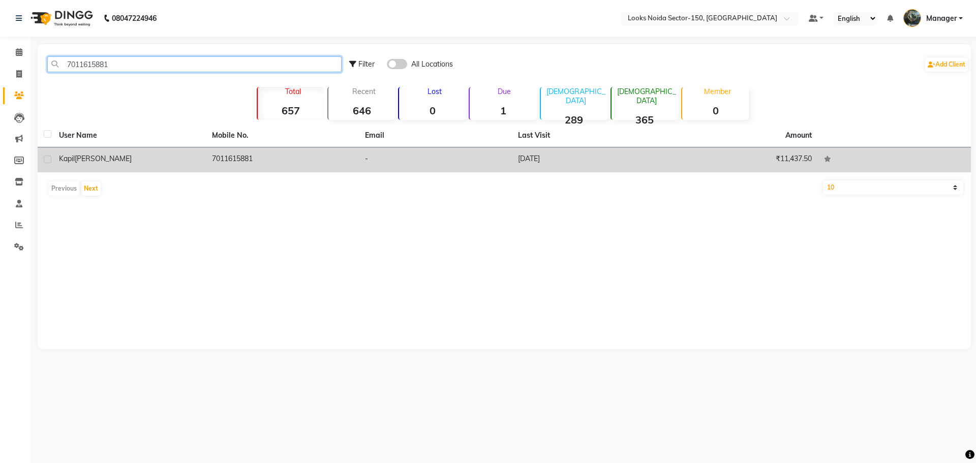
type input "7011615881"
click at [400, 152] on td "-" at bounding box center [435, 159] width 153 height 25
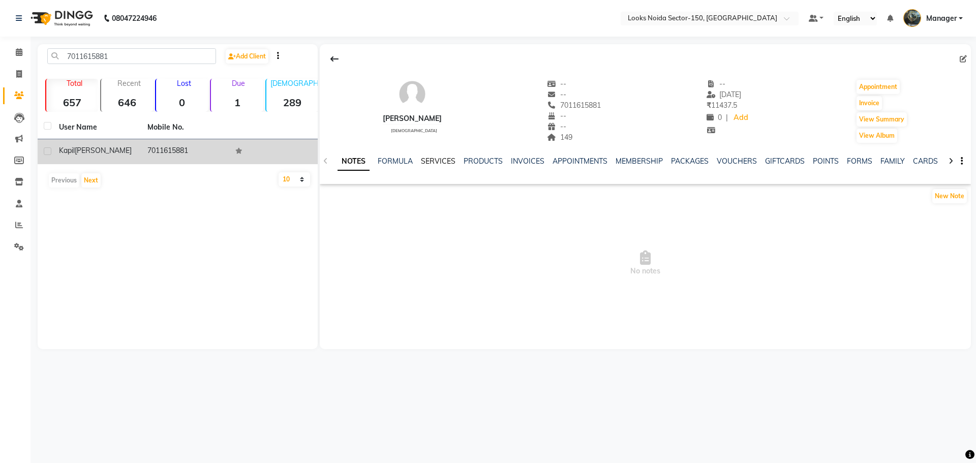
click at [426, 160] on link "SERVICES" at bounding box center [438, 160] width 35 height 9
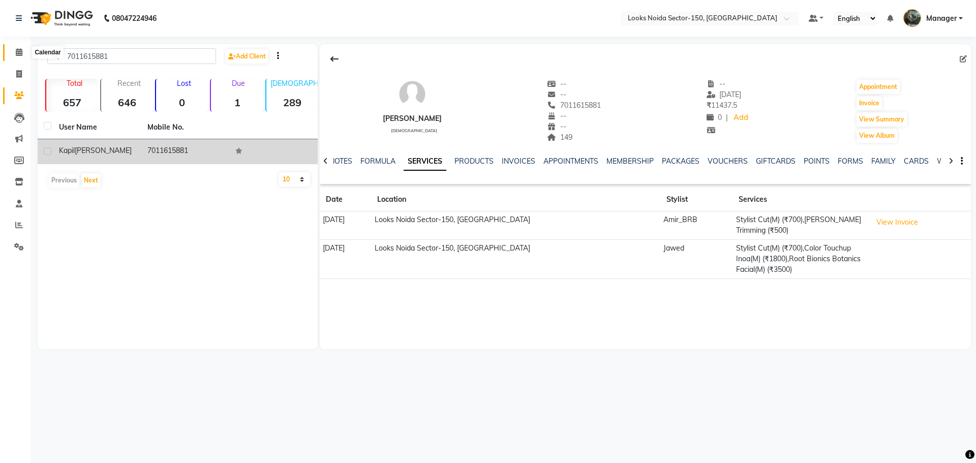
click at [21, 51] on icon at bounding box center [19, 52] width 7 height 8
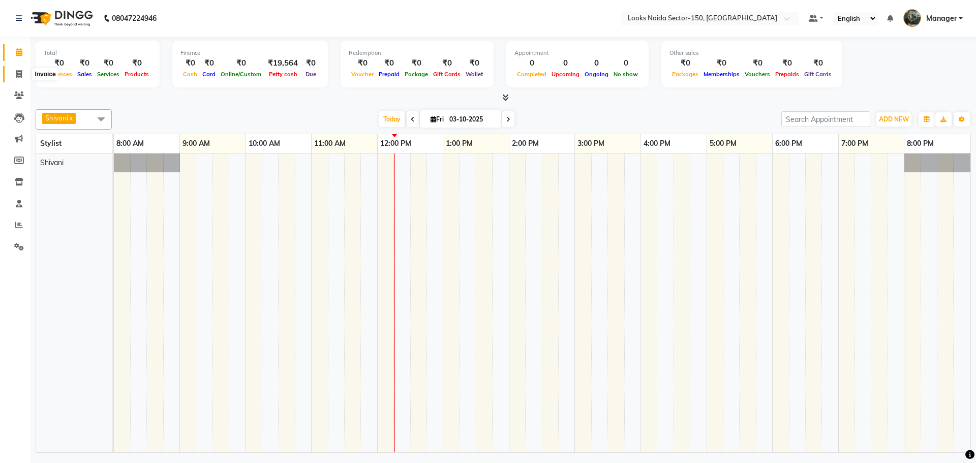
click at [19, 72] on icon at bounding box center [19, 74] width 6 height 8
select select "8587"
select select "service"
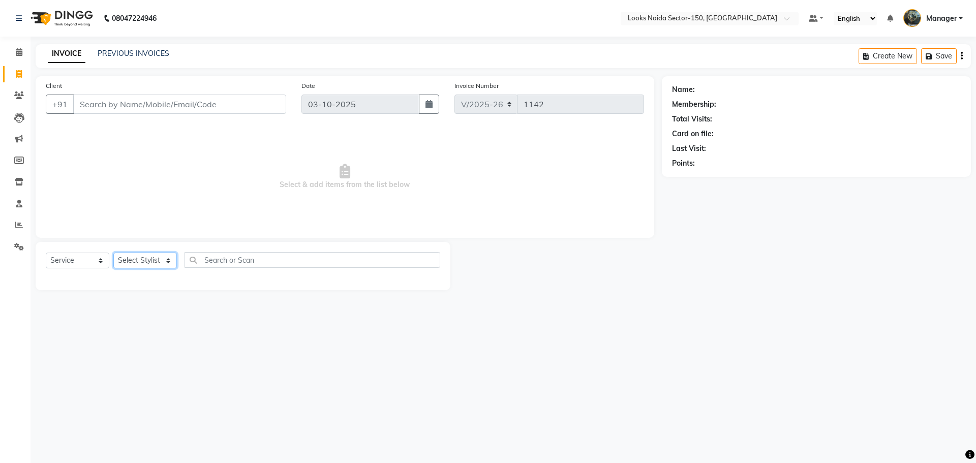
click at [168, 259] on select "Select Stylist Amir_BRB Ankita_Pdct Arshad Counter_Sales Deepa Faizan_pdct Farm…" at bounding box center [145, 261] width 64 height 16
click at [211, 108] on input "Client" at bounding box center [179, 104] width 213 height 19
click at [213, 259] on input "text" at bounding box center [312, 260] width 256 height 16
click at [159, 260] on select "Select Stylist Amir_BRB Ankita_Pdct Arshad Counter_Sales Deepa Faizan_pdct Farm…" at bounding box center [145, 261] width 64 height 16
select select "85541"
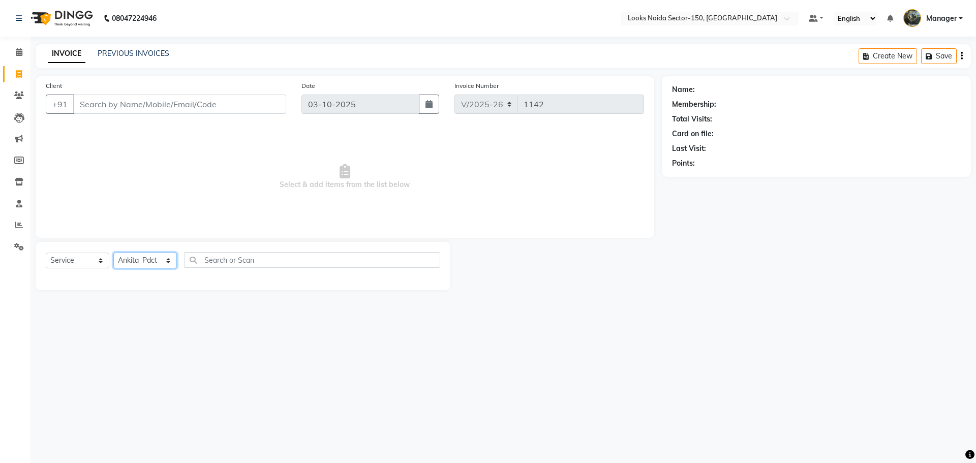
click at [113, 253] on select "Select Stylist Amir_BRB Ankita_Pdct Arshad Counter_Sales Deepa Faizan_pdct Farm…" at bounding box center [145, 261] width 64 height 16
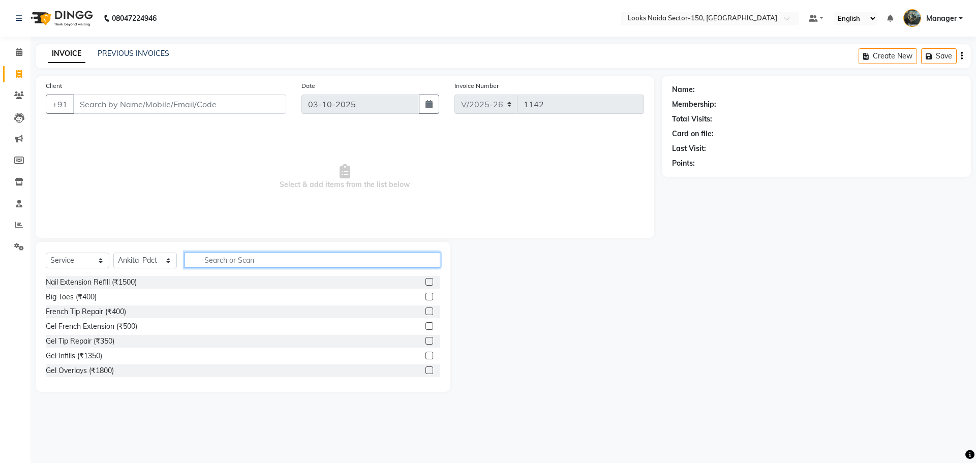
click at [266, 262] on input "text" at bounding box center [312, 260] width 256 height 16
click at [19, 50] on icon at bounding box center [19, 52] width 7 height 8
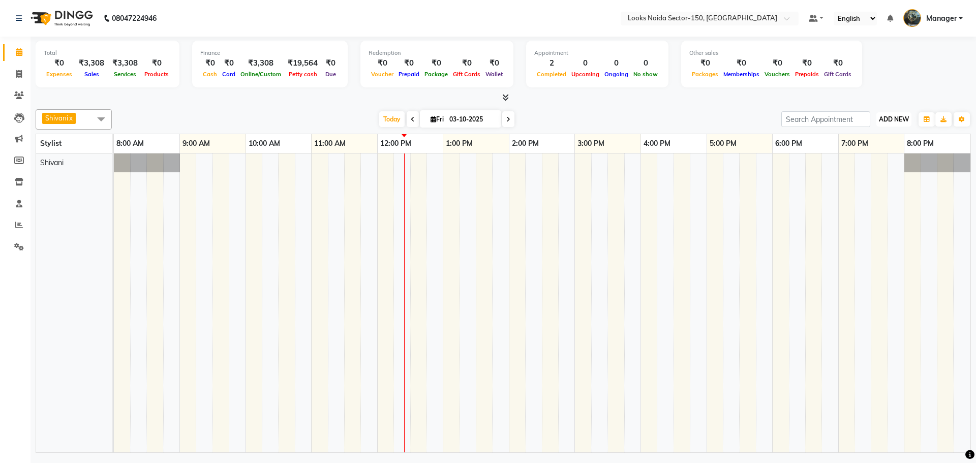
click at [906, 117] on span "ADD NEW" at bounding box center [894, 119] width 30 height 8
click at [886, 166] on link "Add Expense" at bounding box center [870, 165] width 80 height 13
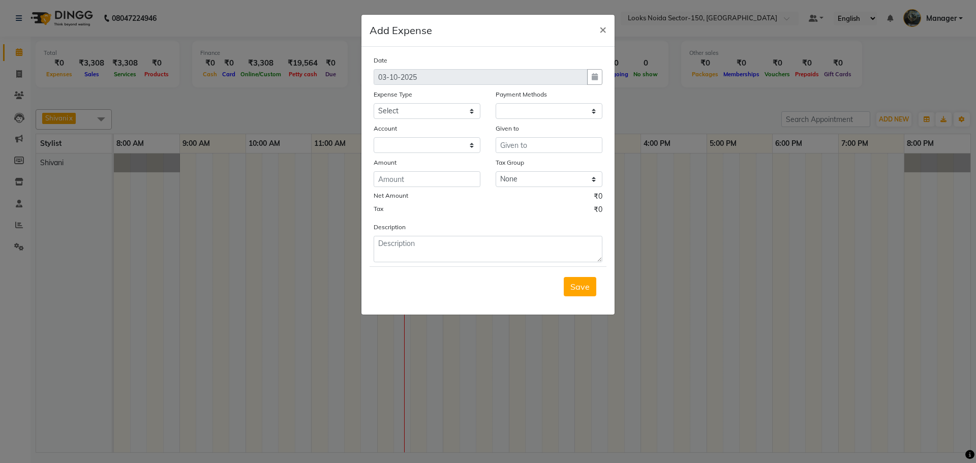
select select "1"
select select "7800"
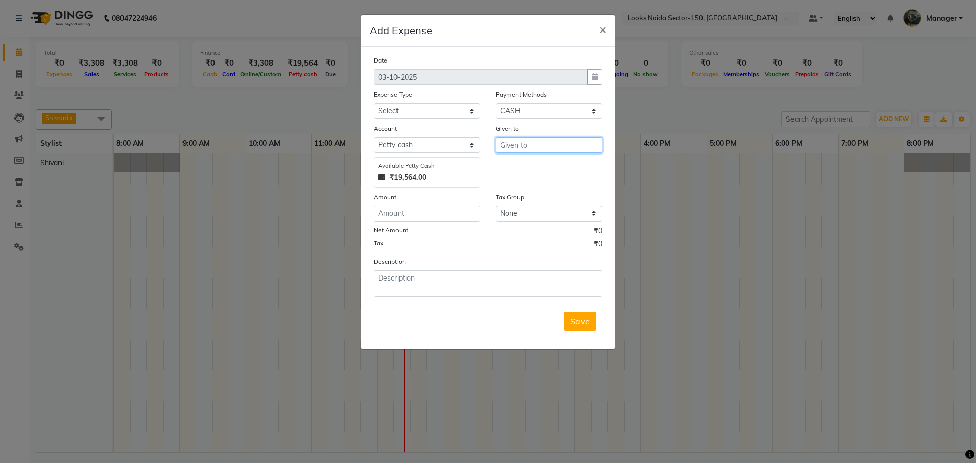
click at [545, 147] on input "text" at bounding box center [548, 145] width 107 height 16
click at [531, 181] on ngb-highlight "C ounter_Sales" at bounding box center [535, 183] width 55 height 10
type input "Counter_Sales"
click at [434, 115] on select "Select Accommodation Aesthetics Bank Deposit BLINKIT Cash Handover Client Refun…" at bounding box center [426, 111] width 107 height 16
select select "19731"
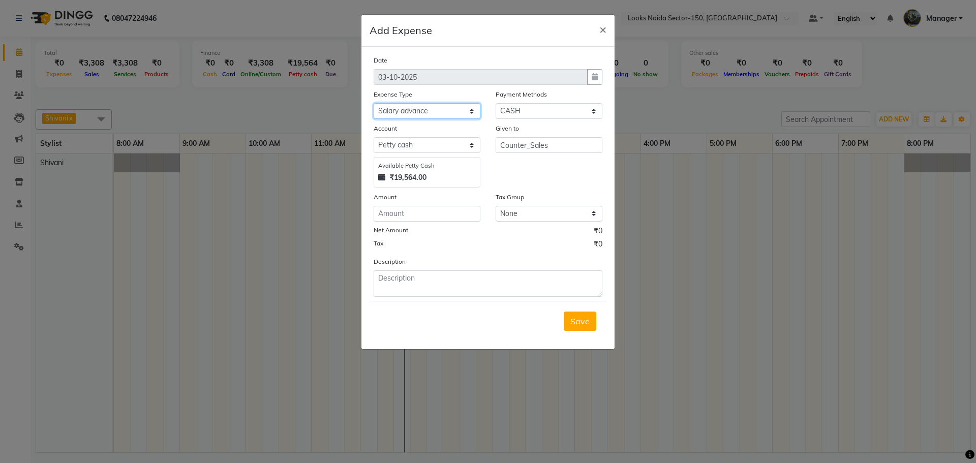
click at [373, 103] on select "Select Accommodation Aesthetics Bank Deposit BLINKIT Cash Handover Client Refun…" at bounding box center [426, 111] width 107 height 16
click at [423, 213] on input "number" at bounding box center [426, 214] width 107 height 16
type input "1000"
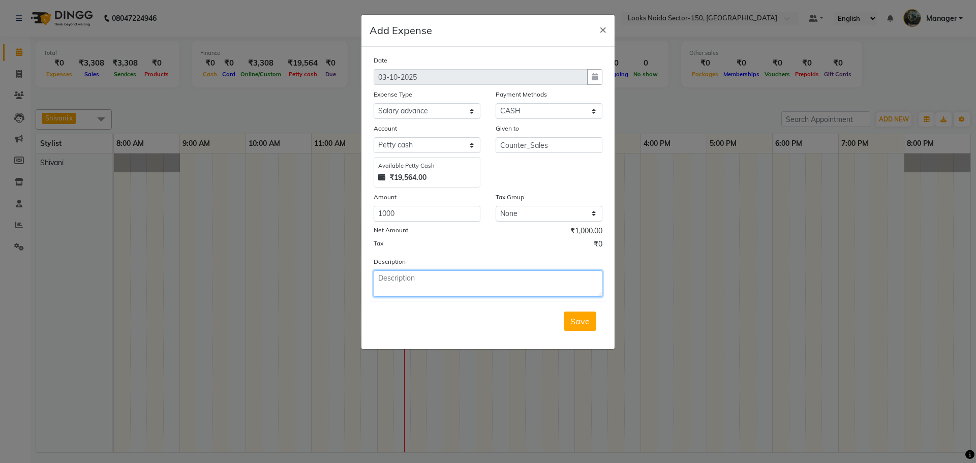
click at [400, 281] on textarea at bounding box center [487, 283] width 229 height 26
type textarea "babita helper"
click at [584, 325] on span "Save" at bounding box center [579, 321] width 19 height 10
